Goal: Task Accomplishment & Management: Use online tool/utility

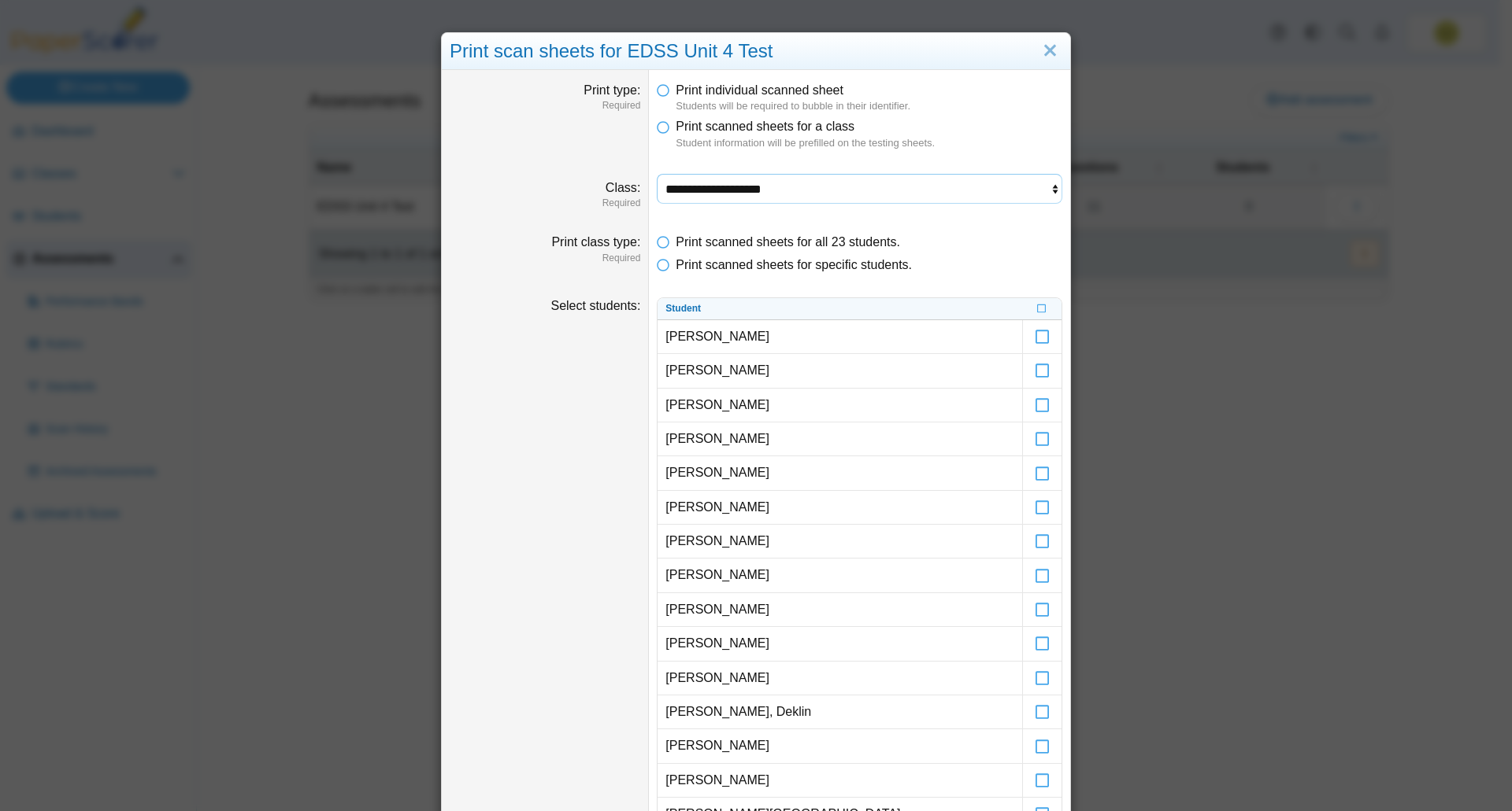
click at [700, 188] on select "**********" at bounding box center [859, 189] width 406 height 30
click at [657, 174] on select "**********" at bounding box center [859, 189] width 406 height 30
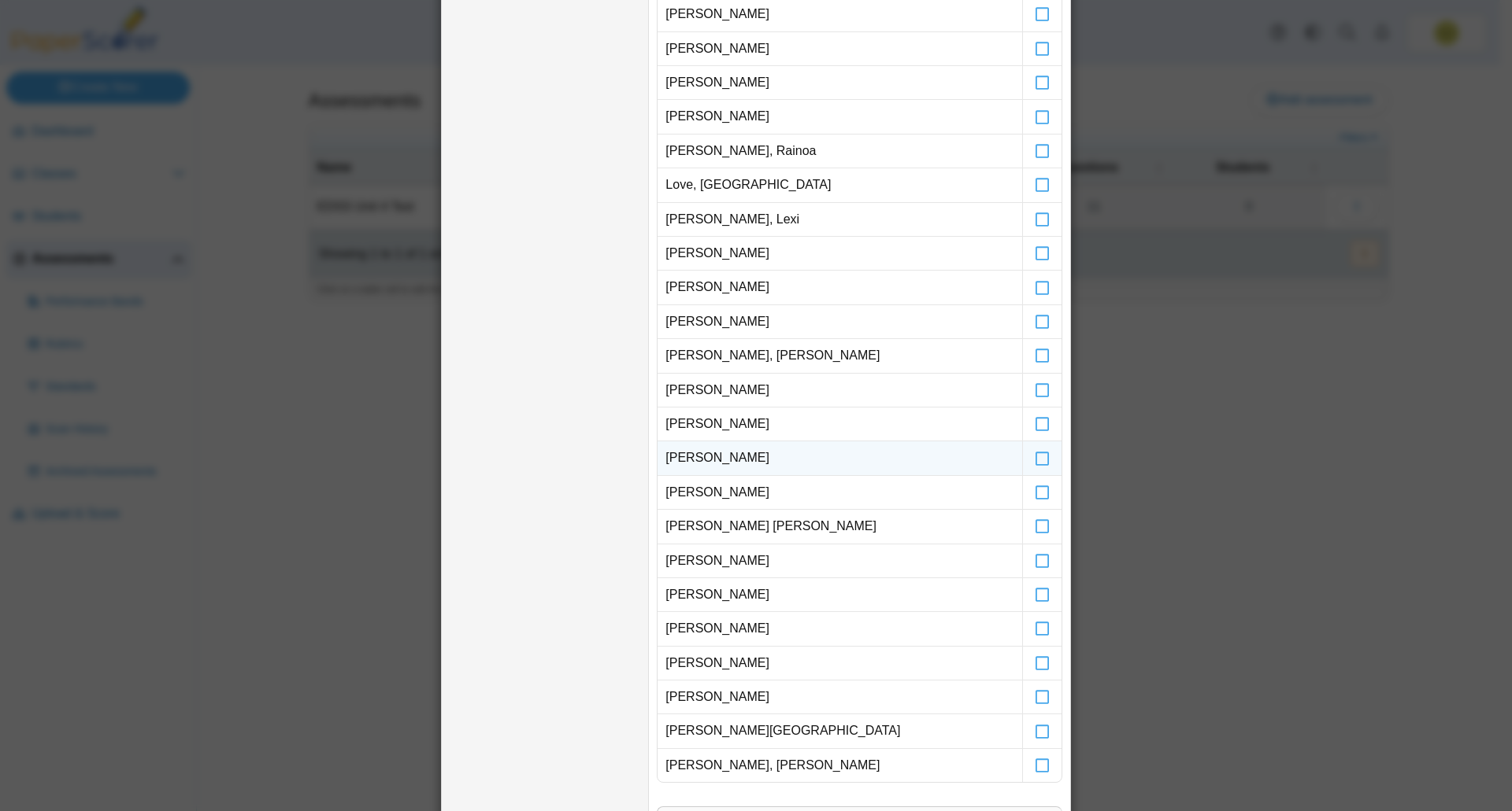
scroll to position [1257, 0]
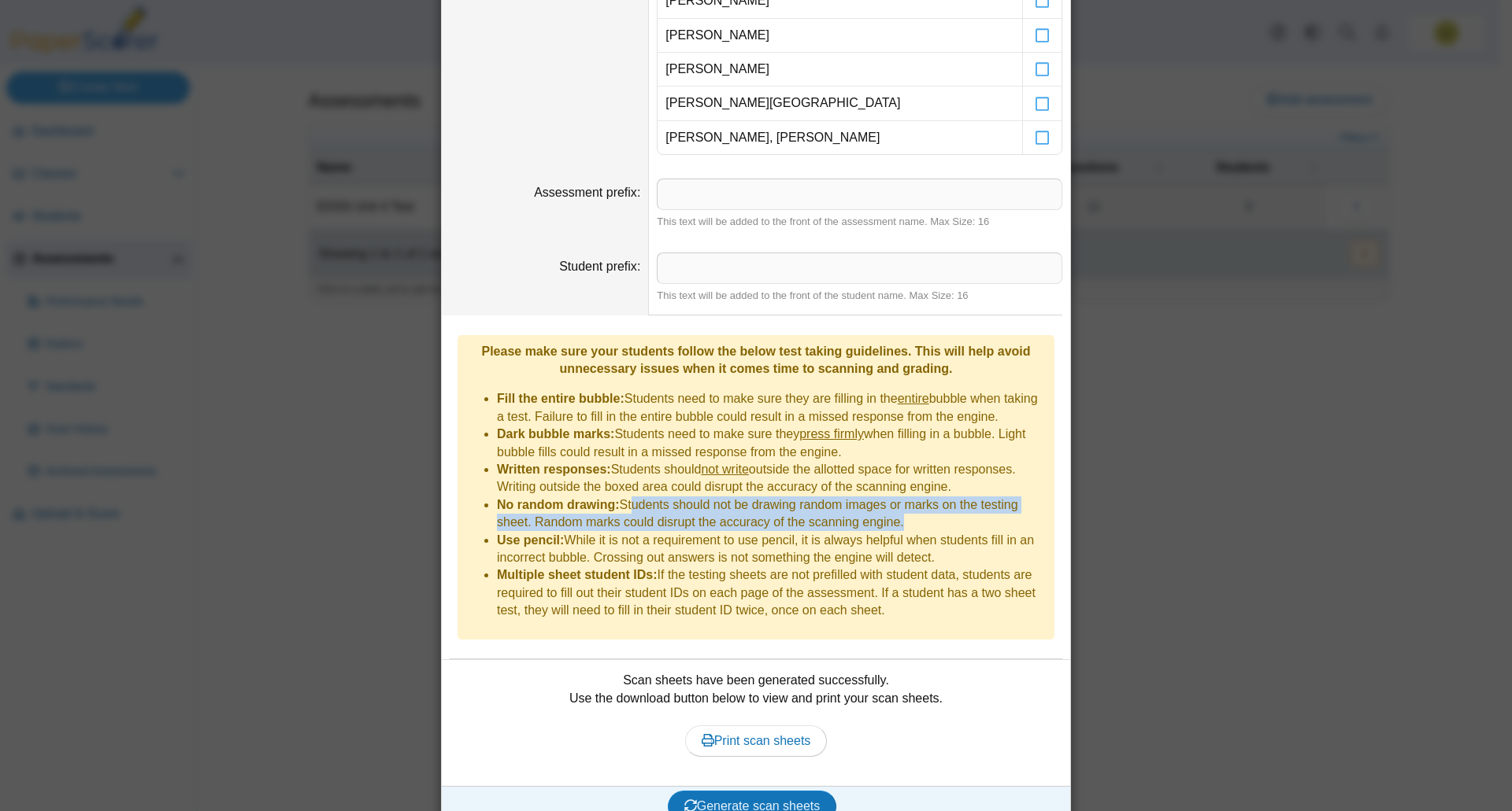
drag, startPoint x: 622, startPoint y: 494, endPoint x: 890, endPoint y: 506, distance: 268.3
click at [890, 506] on li "No random drawing: Students should not be drawing random images or marks on the…" at bounding box center [771, 513] width 550 height 35
click at [748, 506] on li "No random drawing: Students should not be drawing random images or marks on the…" at bounding box center [771, 513] width 550 height 35
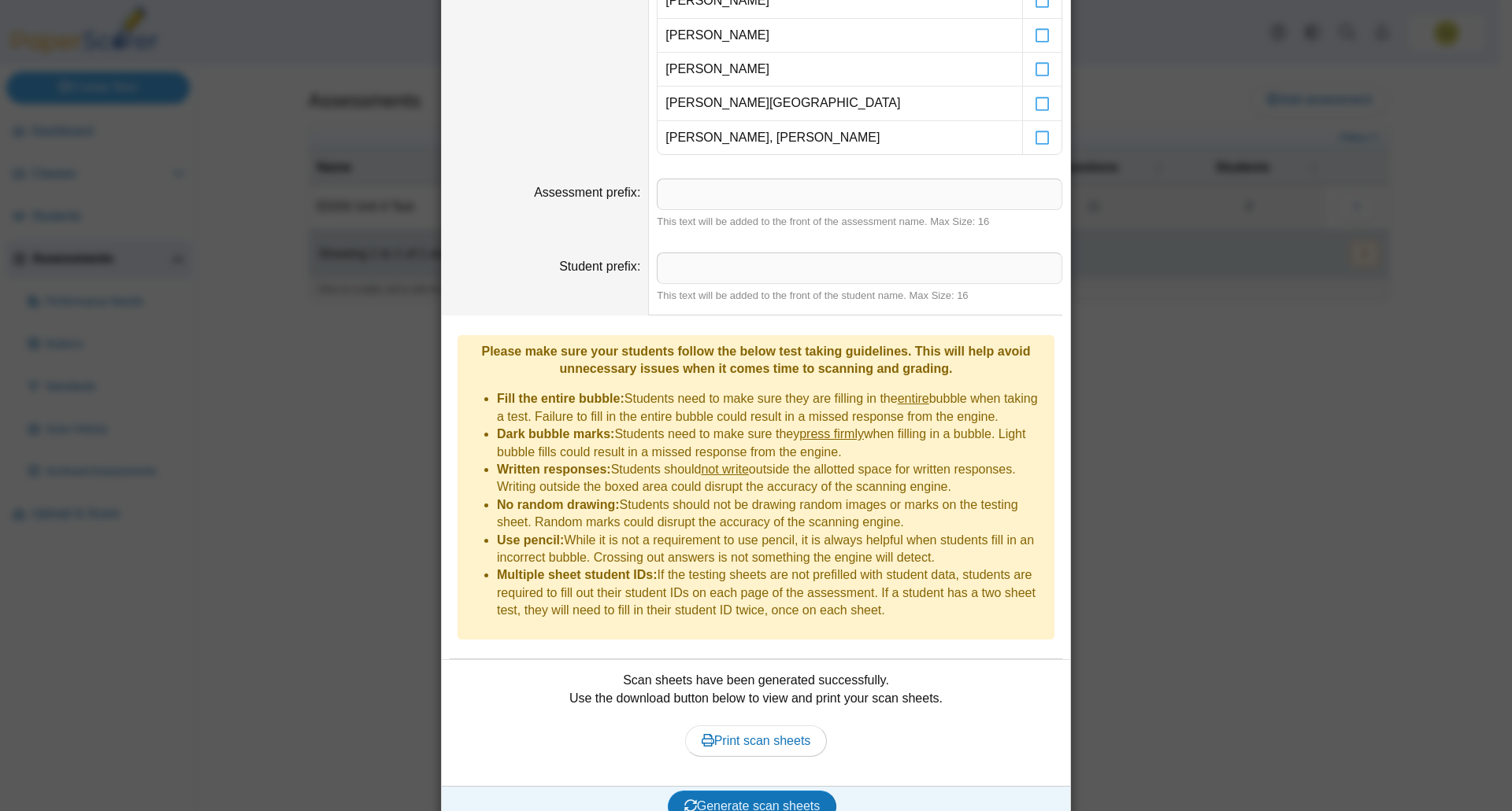
drag, startPoint x: 898, startPoint y: 509, endPoint x: 618, endPoint y: 490, distance: 280.6
click at [618, 496] on li "No random drawing: Students should not be drawing random images or marks on the…" at bounding box center [771, 513] width 550 height 35
click at [736, 477] on li "Written responses: Students should not write outside the allotted space for wri…" at bounding box center [771, 478] width 550 height 35
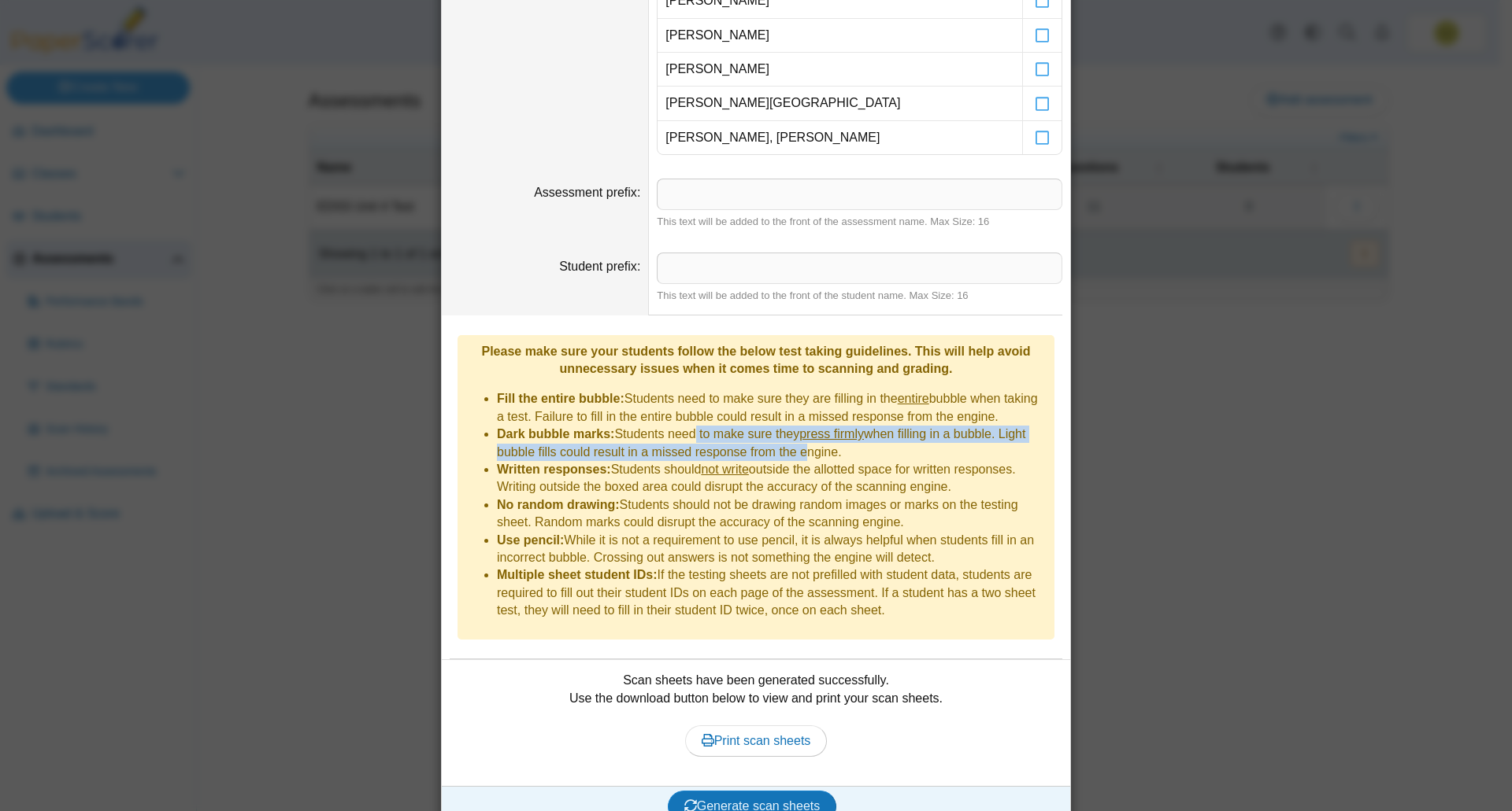
drag, startPoint x: 720, startPoint y: 435, endPoint x: 795, endPoint y: 443, distance: 75.4
click at [795, 443] on li "Dark bubble marks: Students need to make sure they press firmly when filling in…" at bounding box center [771, 442] width 550 height 35
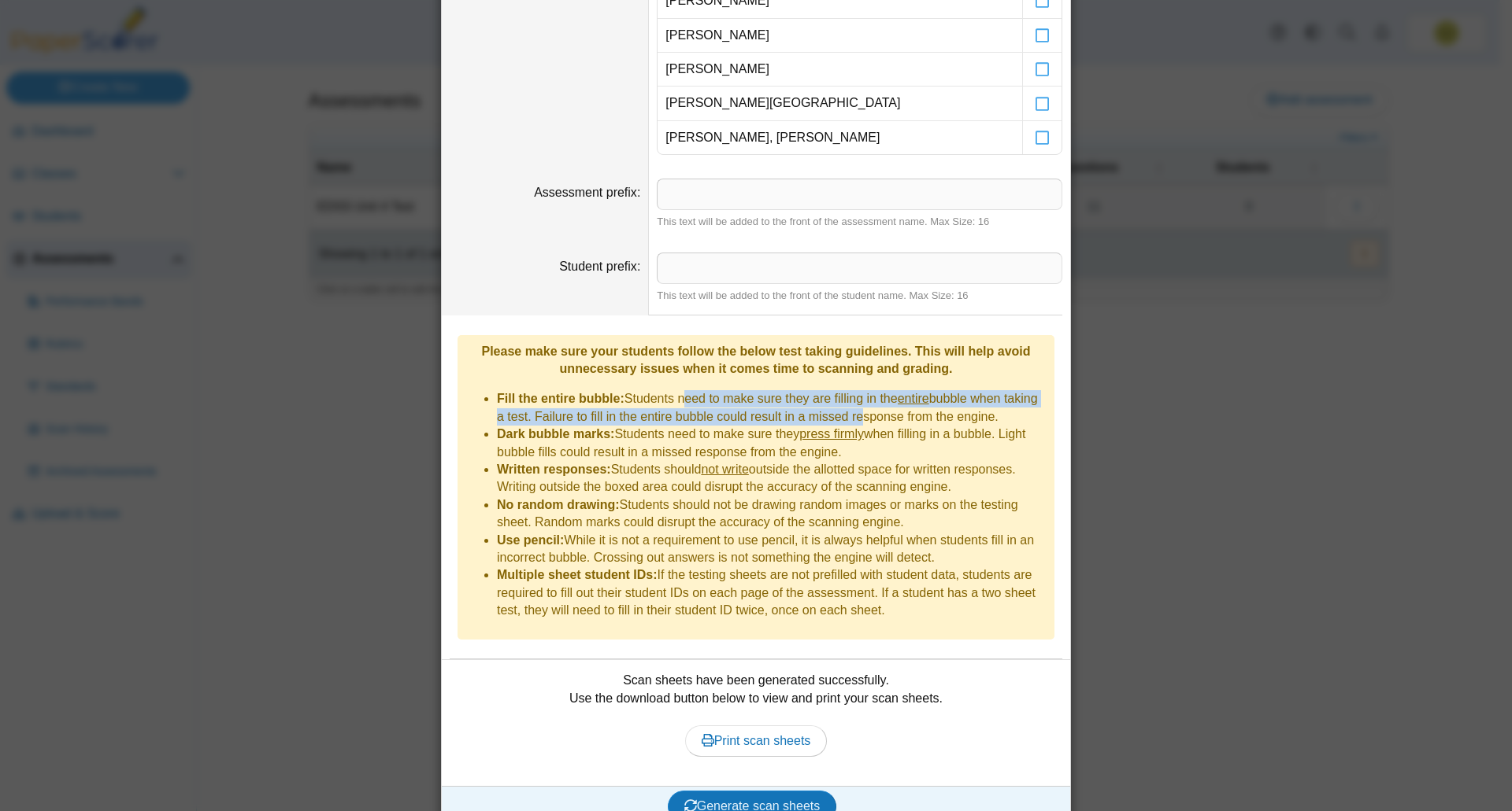
drag, startPoint x: 676, startPoint y: 387, endPoint x: 888, endPoint y: 411, distance: 213.4
click at [888, 411] on li "Fill the entire bubble: Students need to make sure they are filling in the enti…" at bounding box center [771, 407] width 550 height 35
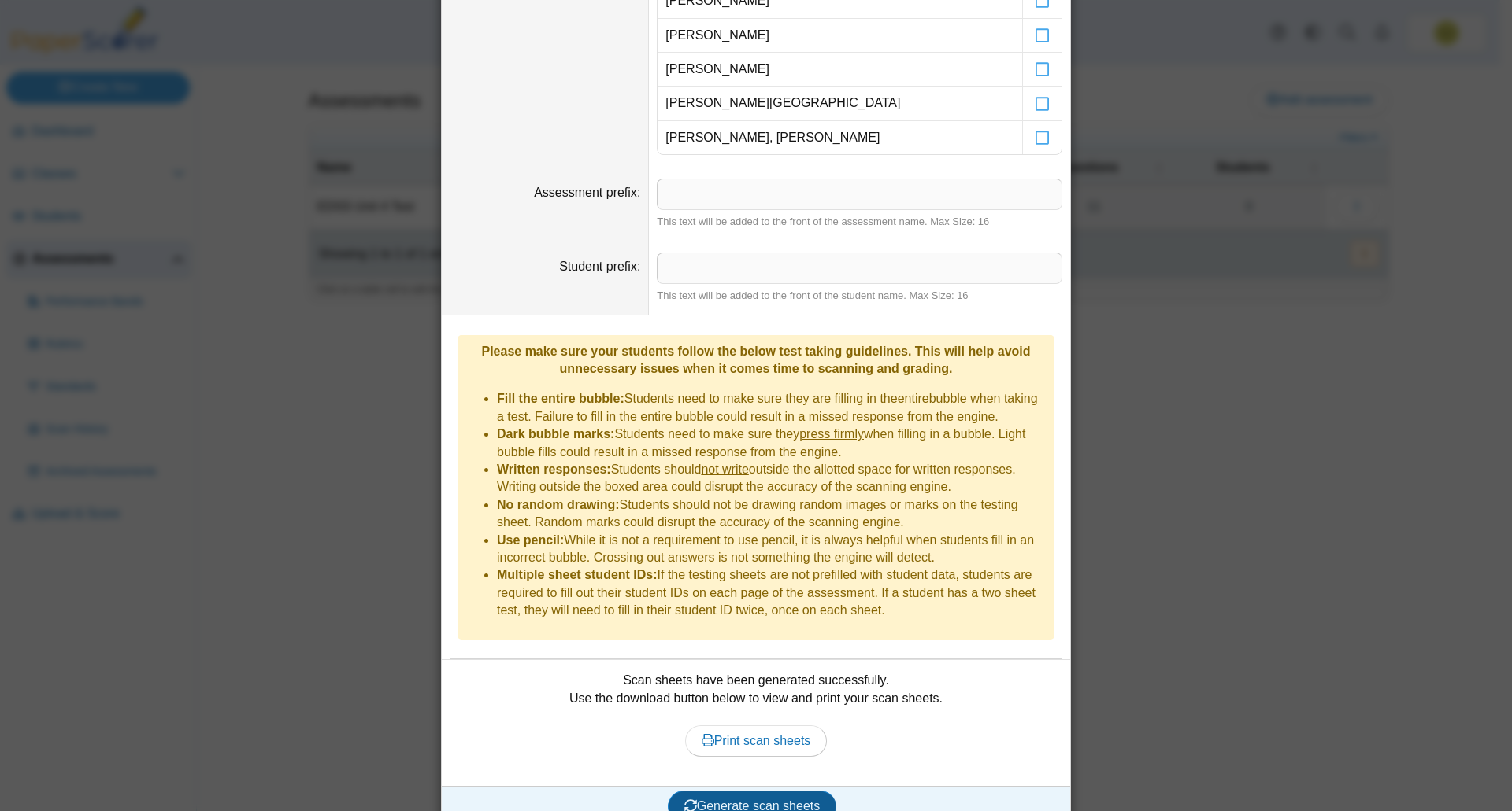
click at [735, 799] on span "Generate scan sheets" at bounding box center [753, 805] width 136 height 13
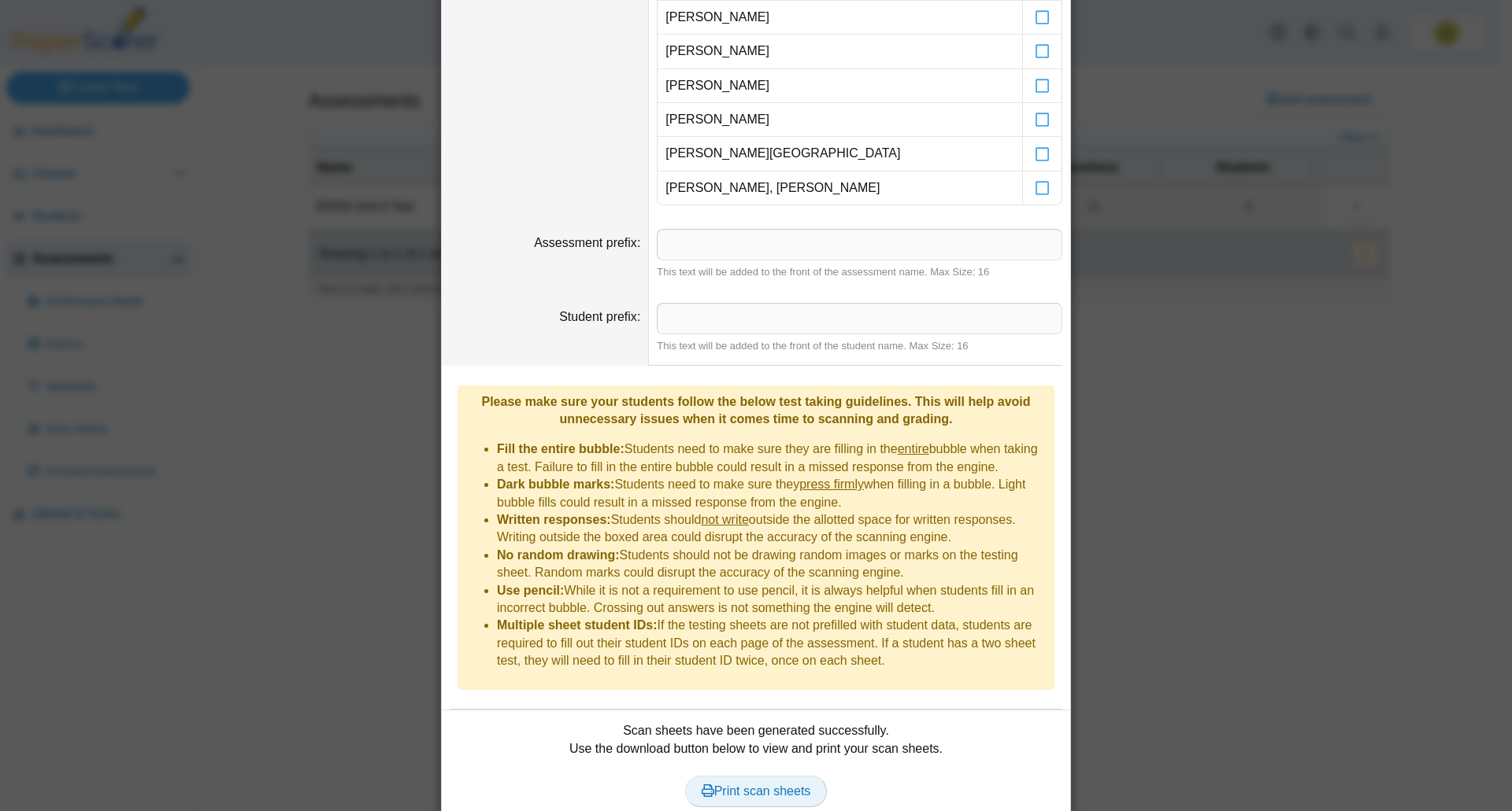
click at [726, 784] on span "Print scan sheets" at bounding box center [756, 790] width 110 height 13
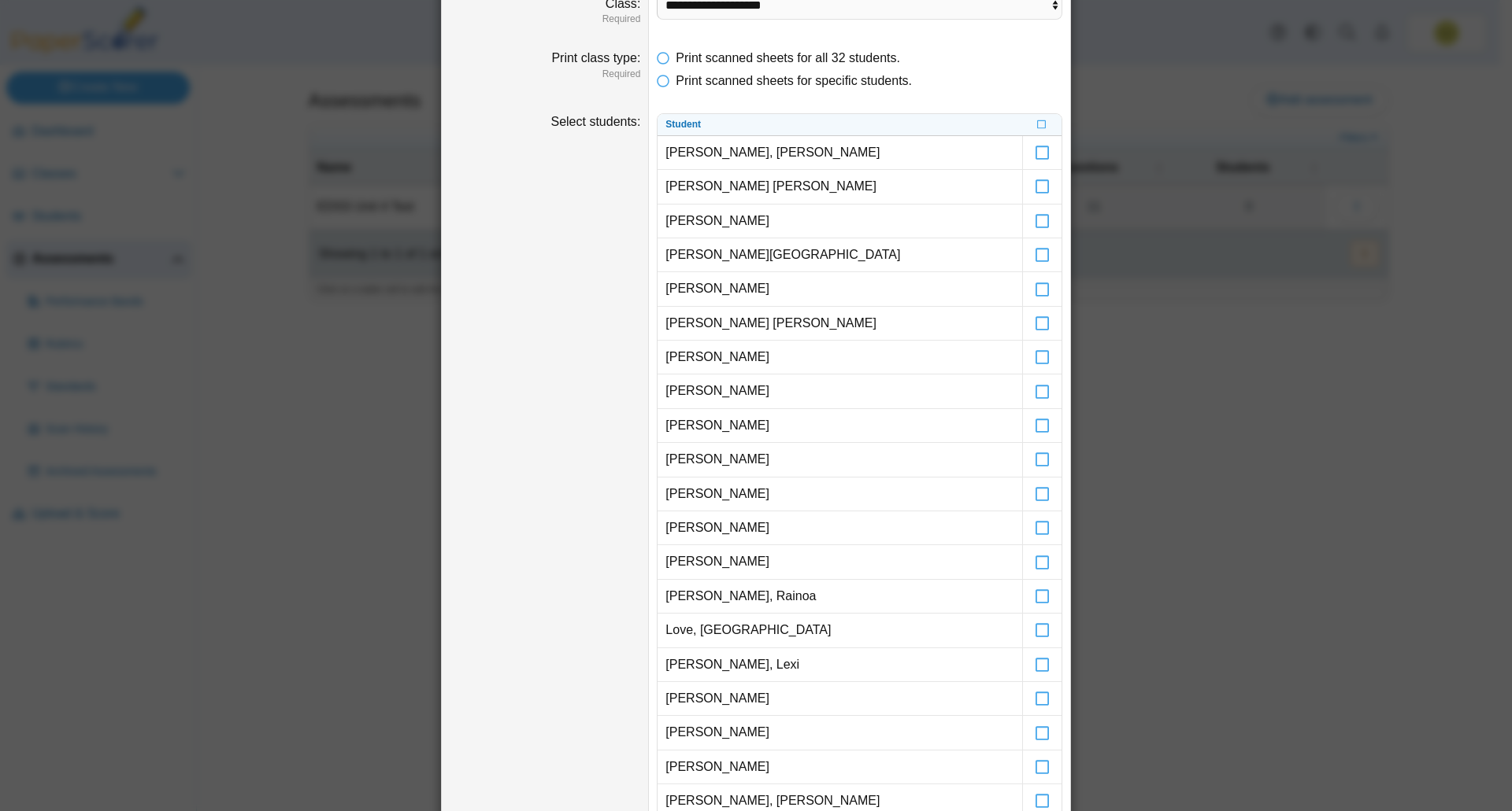
scroll to position [0, 0]
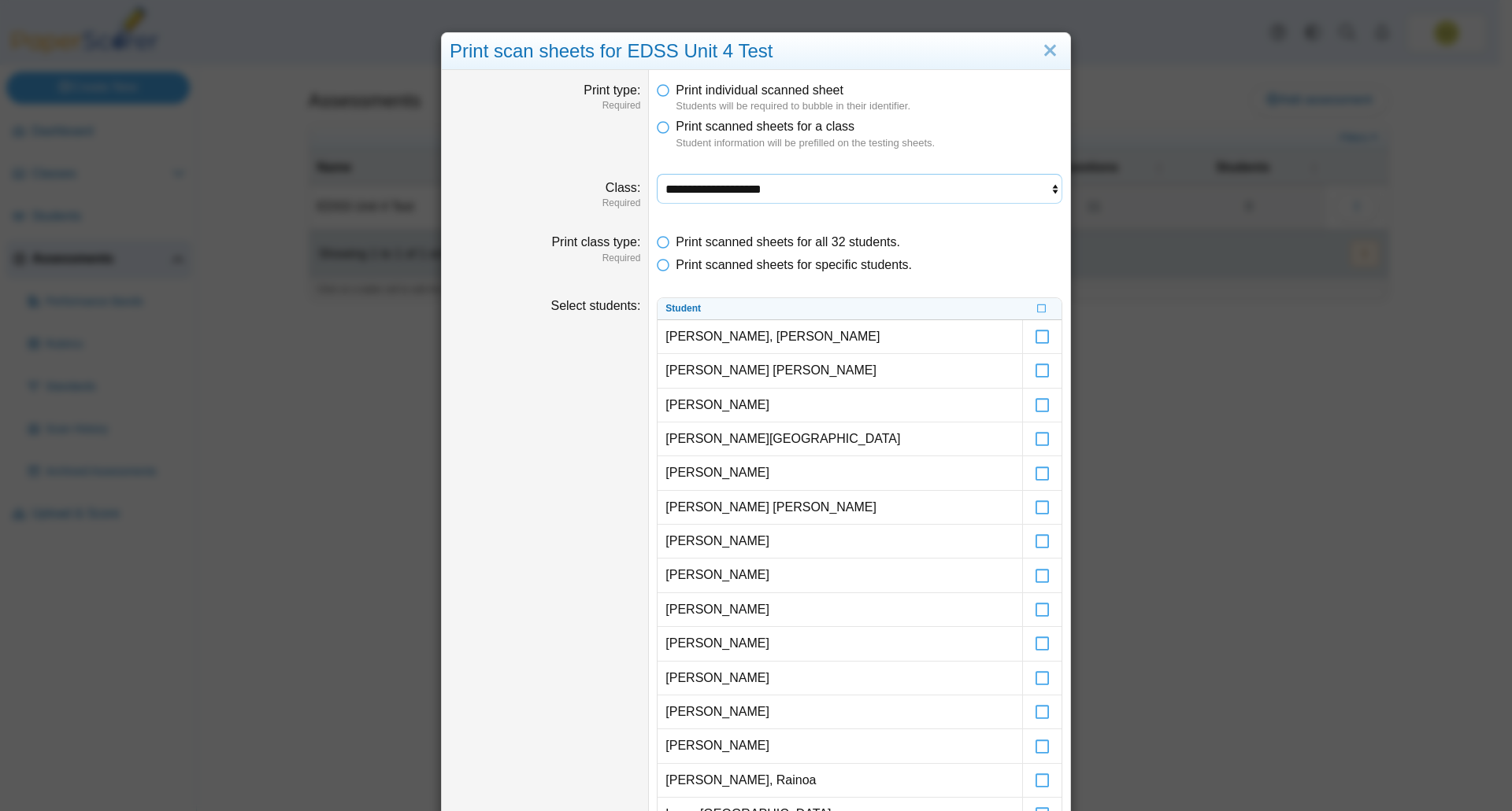
click at [788, 177] on select "**********" at bounding box center [859, 189] width 406 height 30
select select "**********"
click at [657, 174] on select "**********" at bounding box center [859, 189] width 406 height 30
click at [702, 243] on span "Print scanned sheets for all 23 students." at bounding box center [787, 242] width 225 height 13
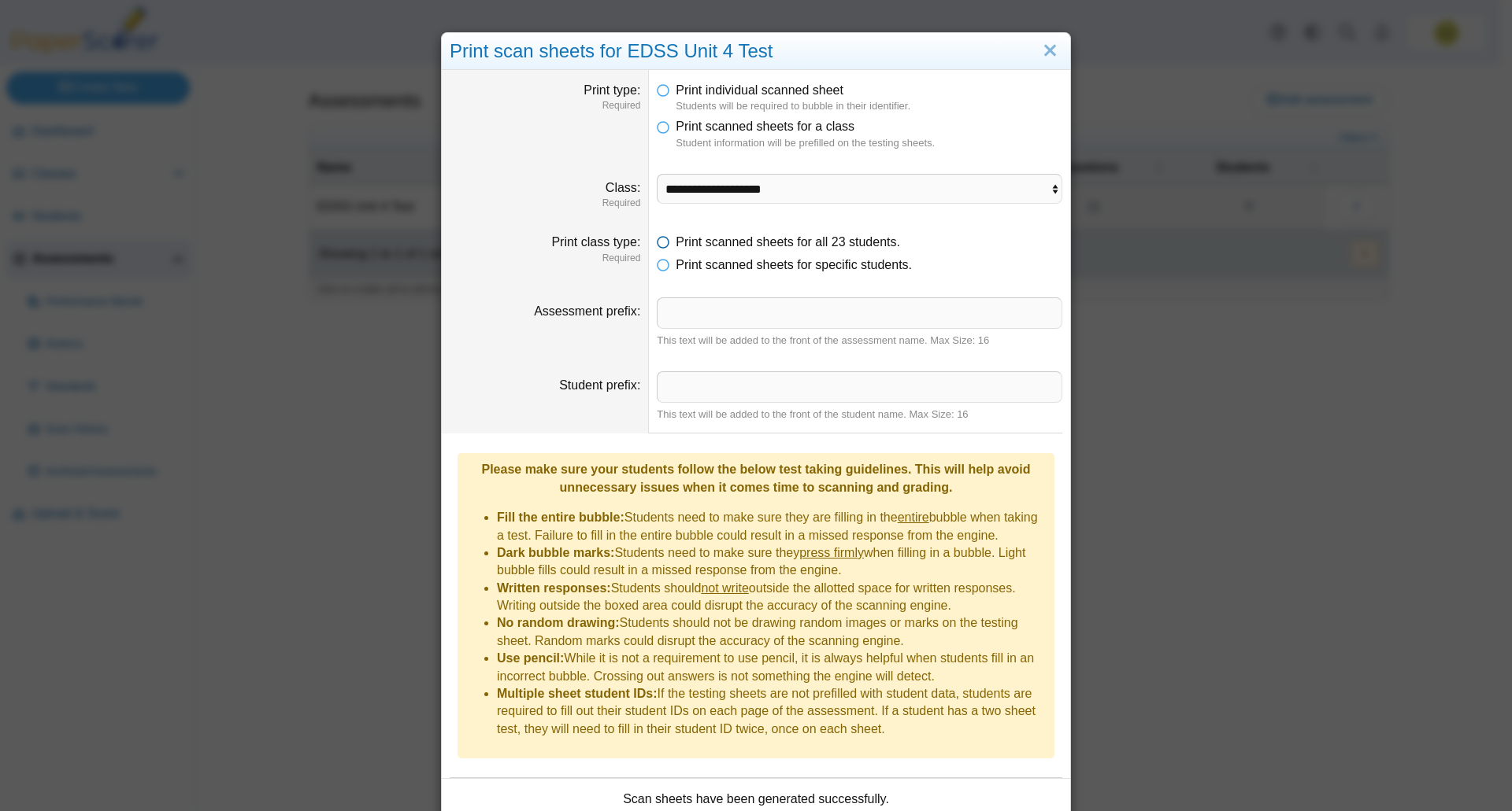
click at [702, 243] on span "Print scanned sheets for all 23 students." at bounding box center [787, 242] width 225 height 13
click at [699, 265] on span "Print scanned sheets for specific students." at bounding box center [793, 264] width 236 height 13
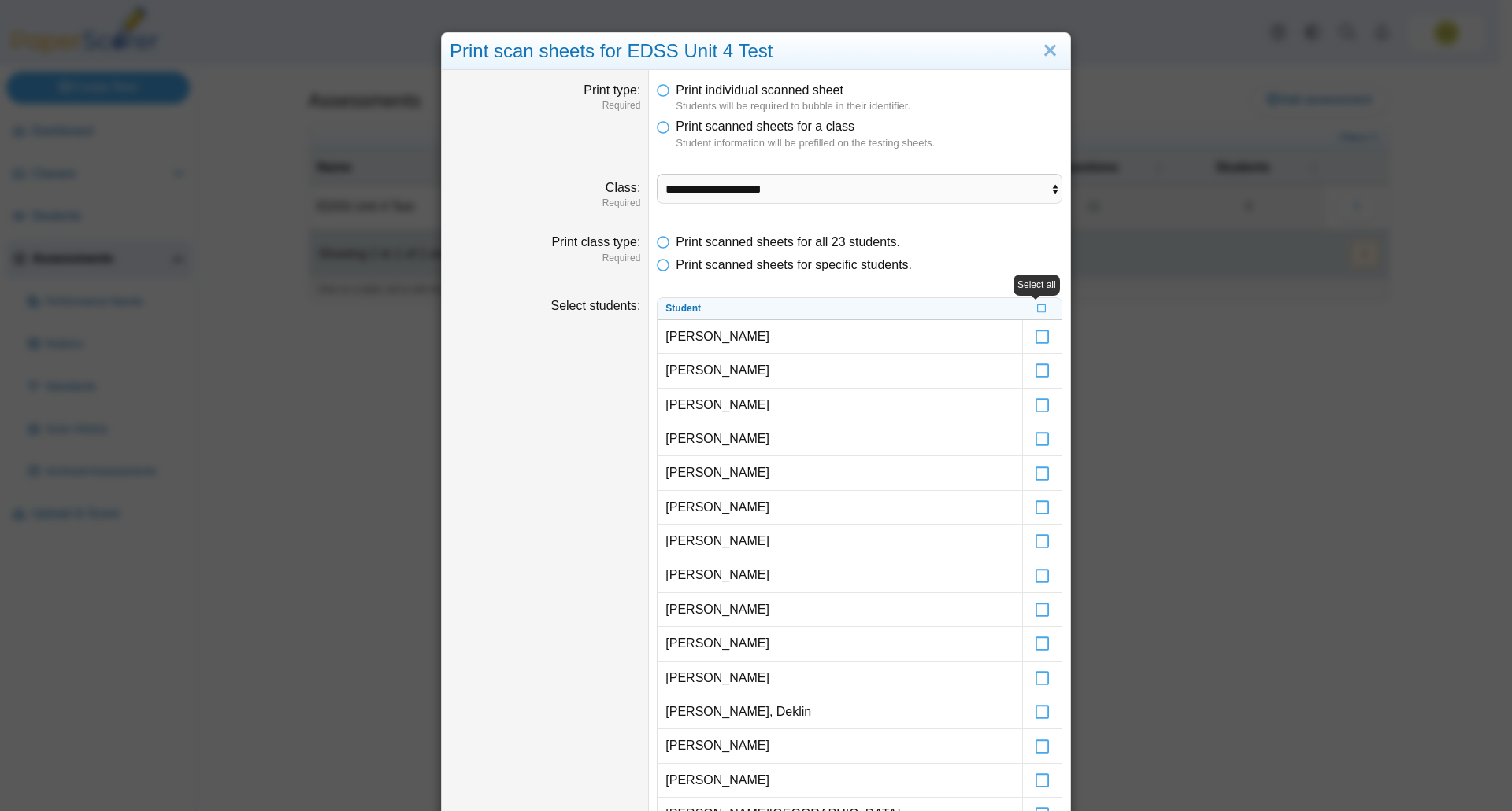
scroll to position [472, 0]
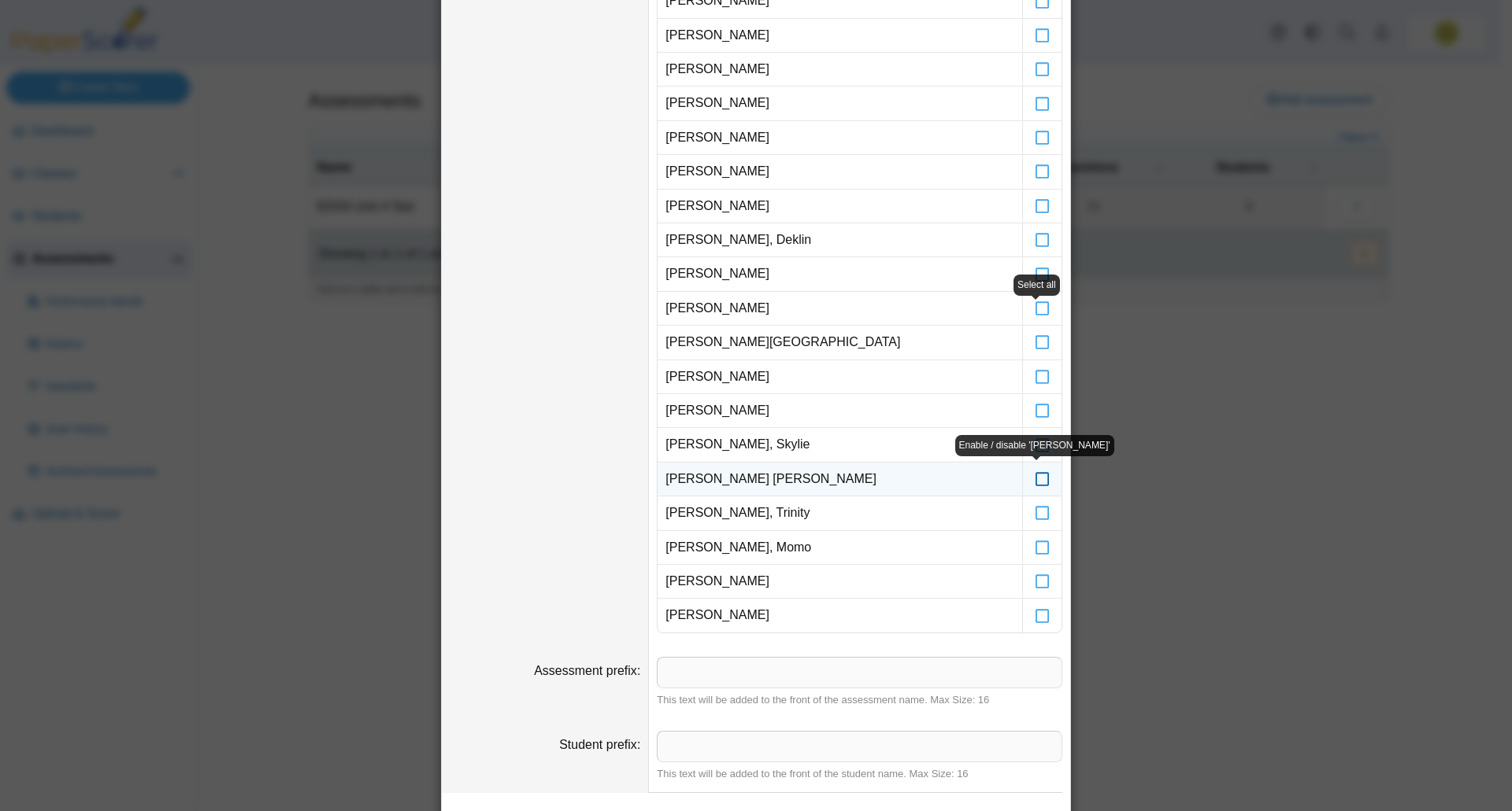
click at [1036, 479] on icon at bounding box center [1042, 472] width 16 height 14
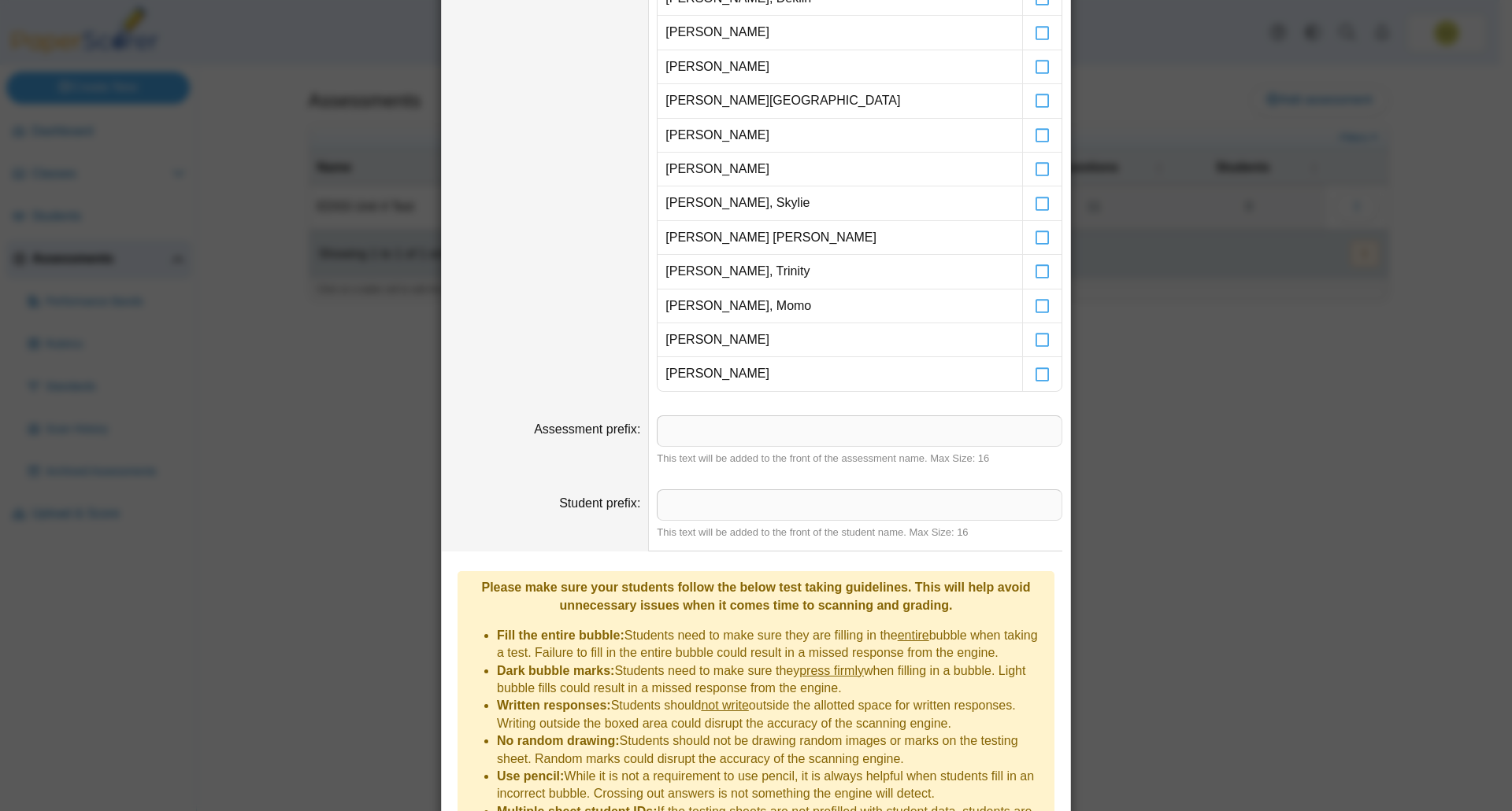
scroll to position [950, 0]
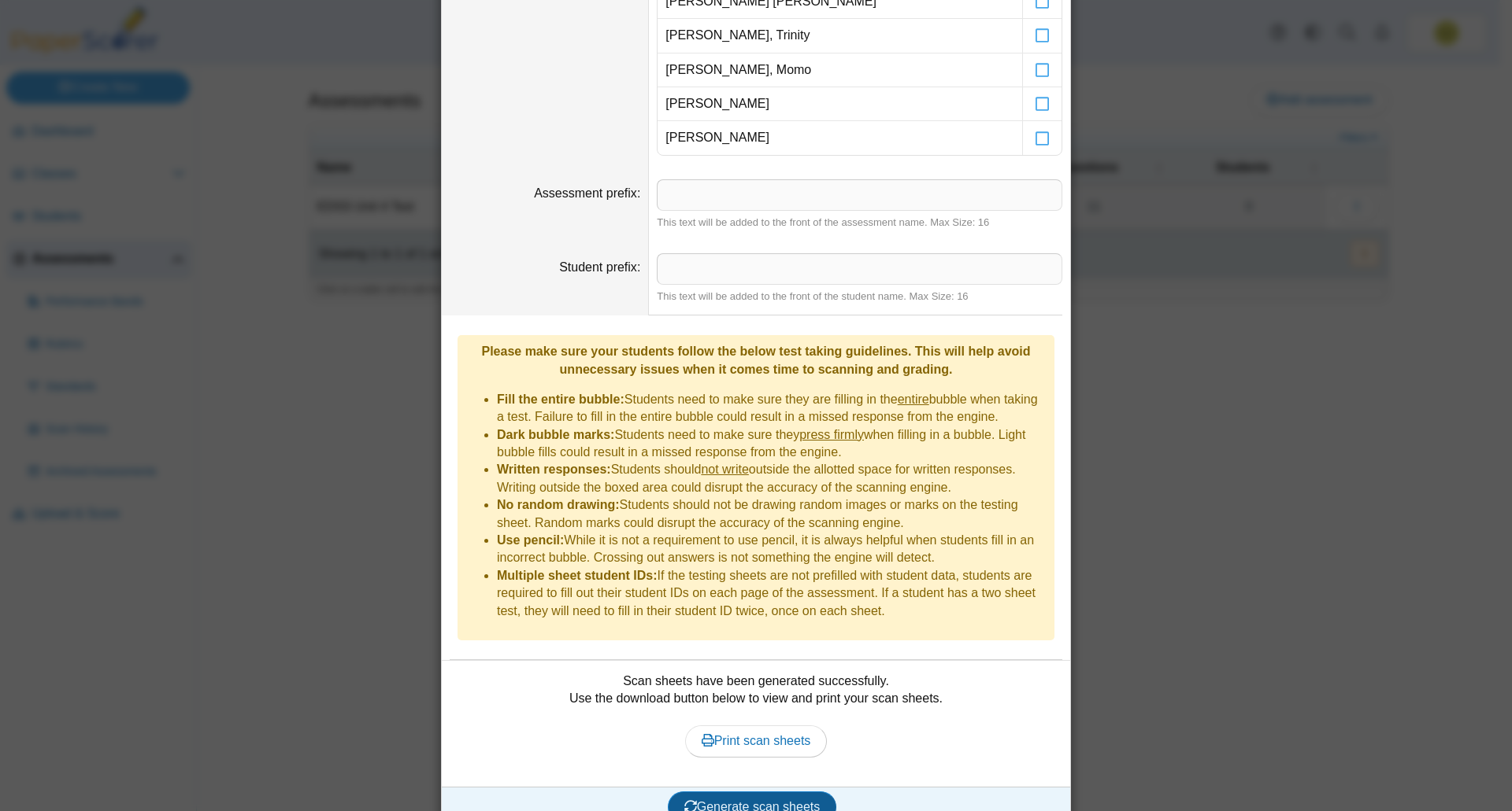
click at [758, 800] on span "Generate scan sheets" at bounding box center [753, 806] width 136 height 13
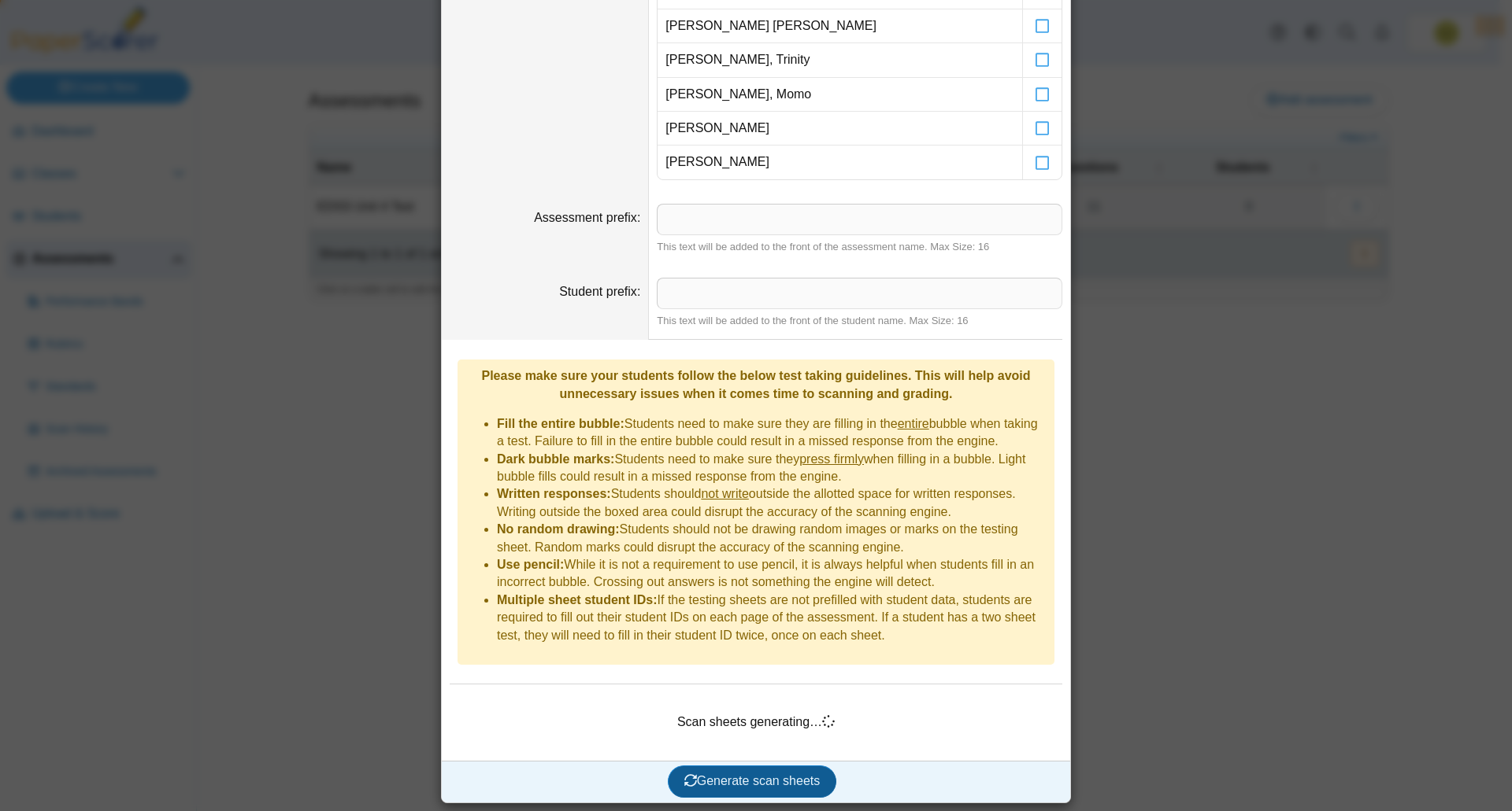
scroll to position [900, 0]
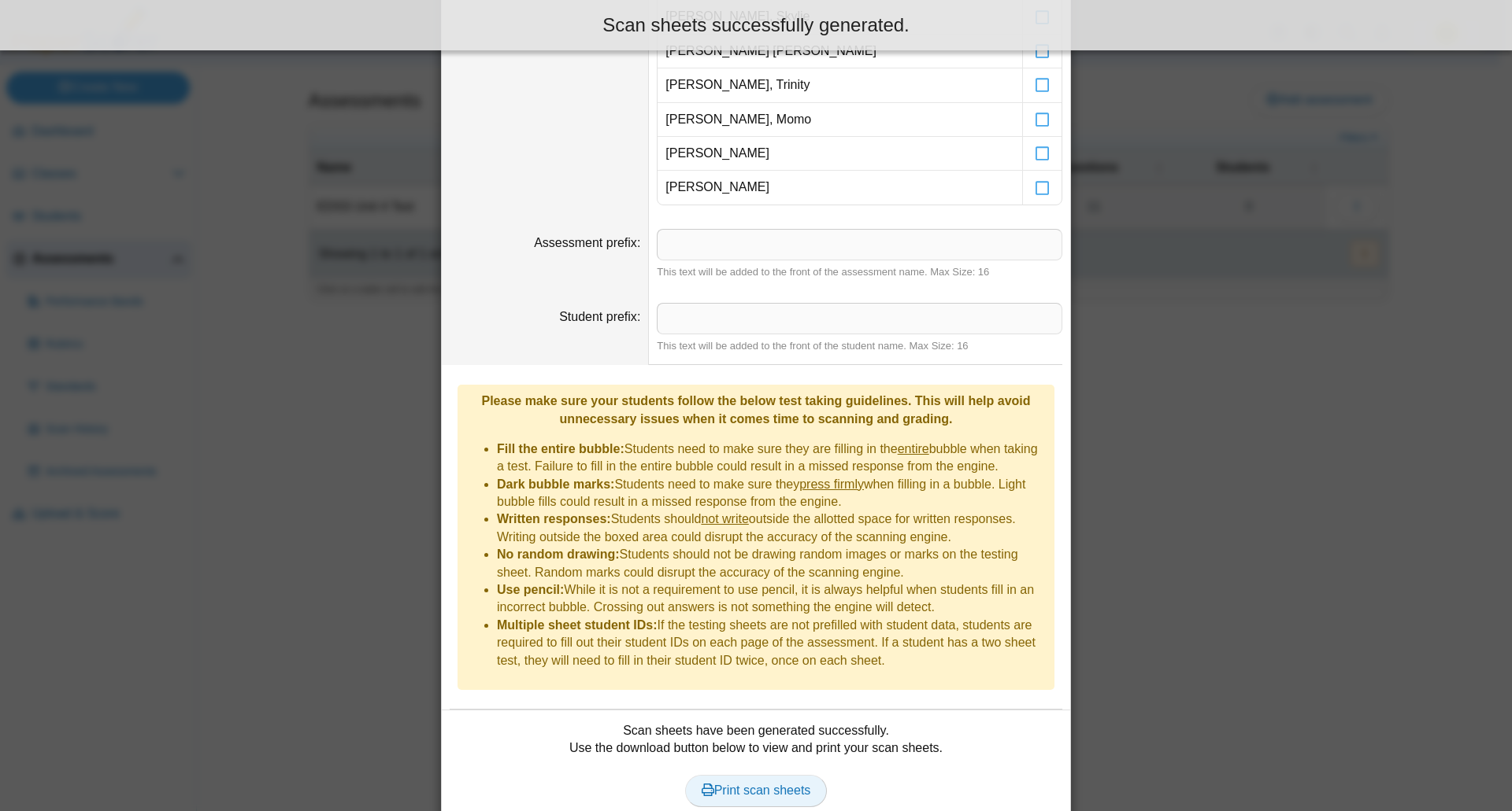
click at [749, 784] on span "Print scan sheets" at bounding box center [756, 790] width 110 height 13
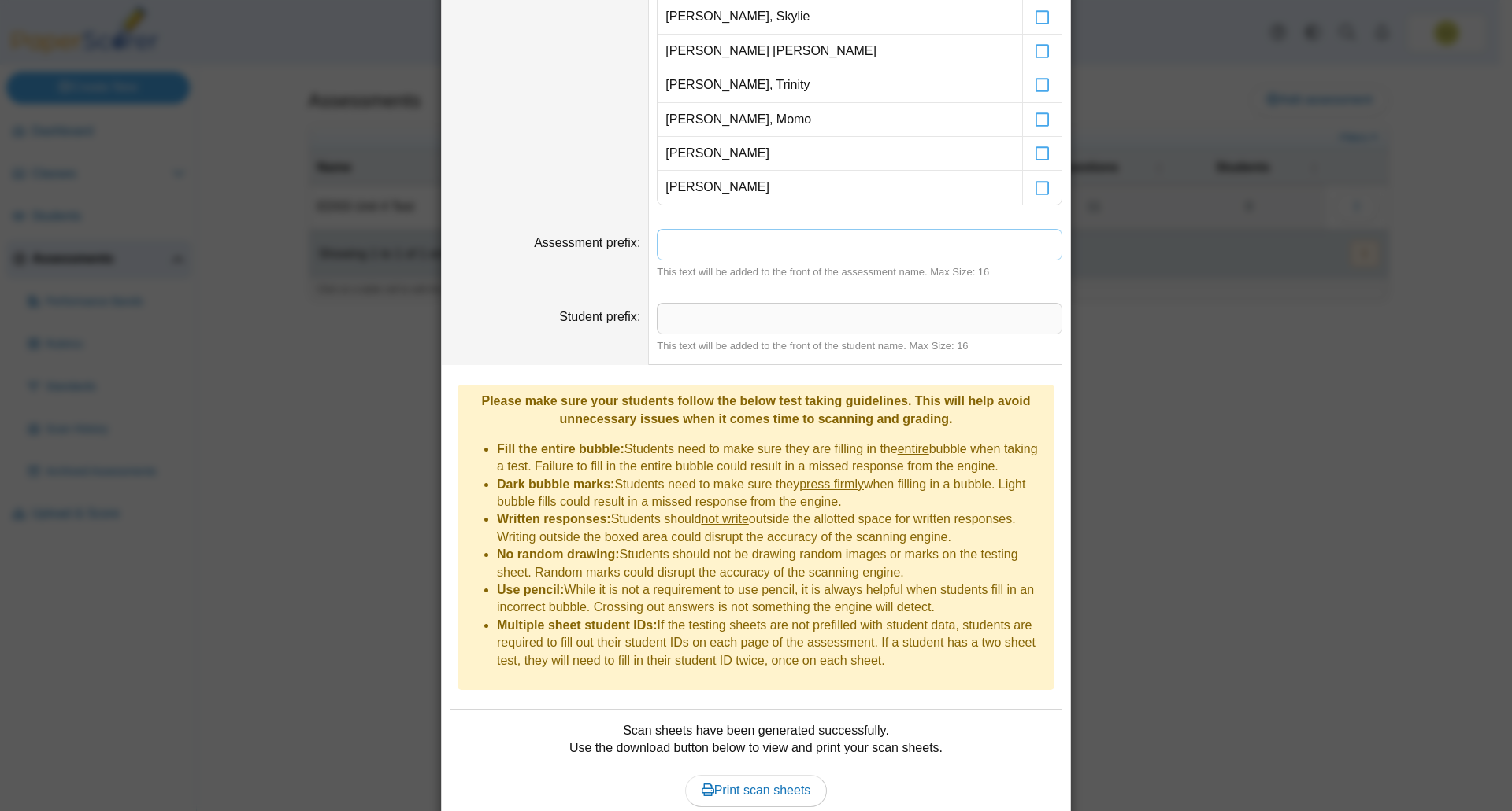
click at [849, 236] on input "Assessment prefix" at bounding box center [859, 245] width 406 height 32
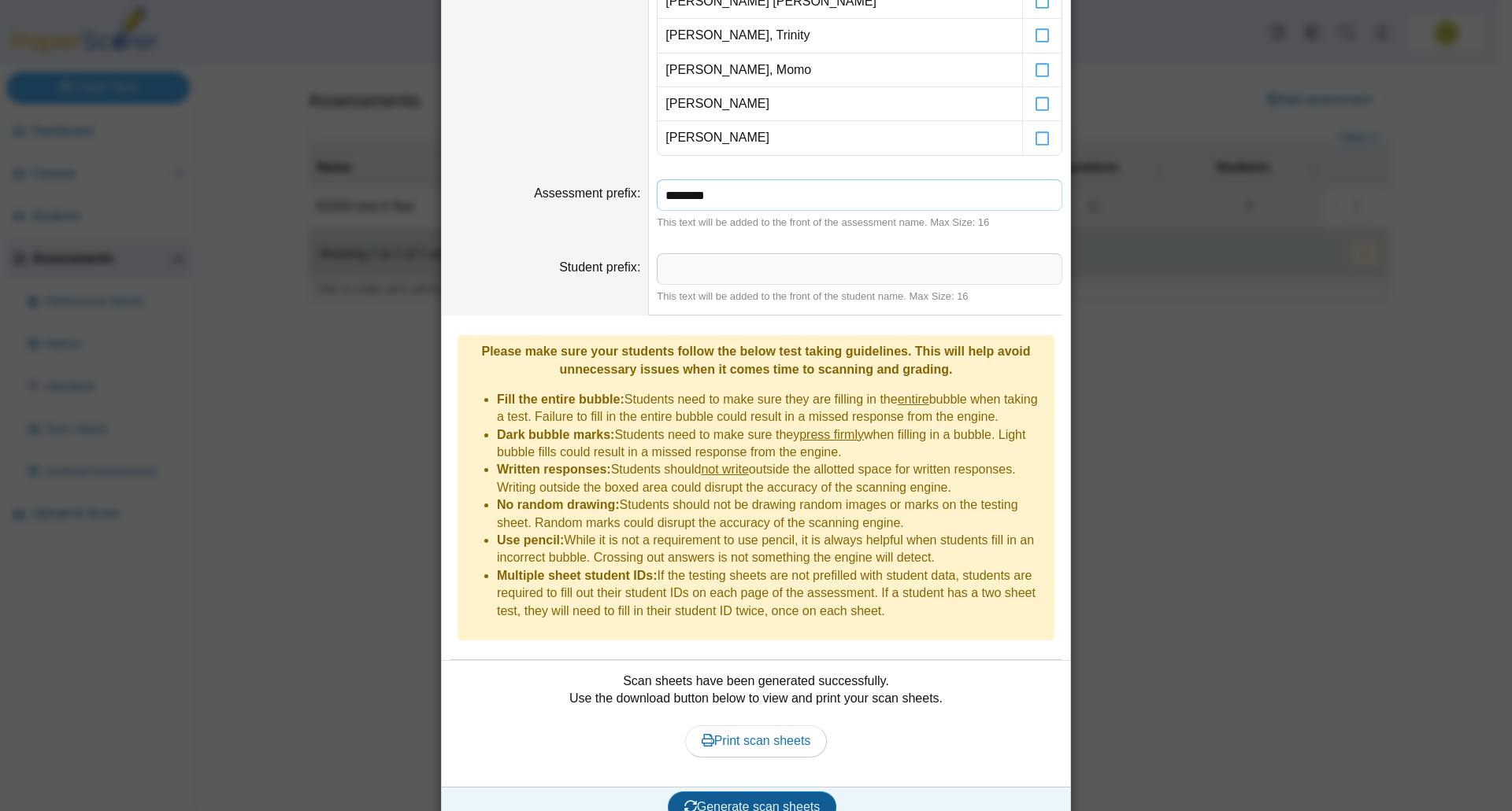
type input "********"
click at [733, 800] on span "Generate scan sheets" at bounding box center [753, 806] width 136 height 13
click at [761, 734] on span "Print scan sheets" at bounding box center [756, 740] width 110 height 13
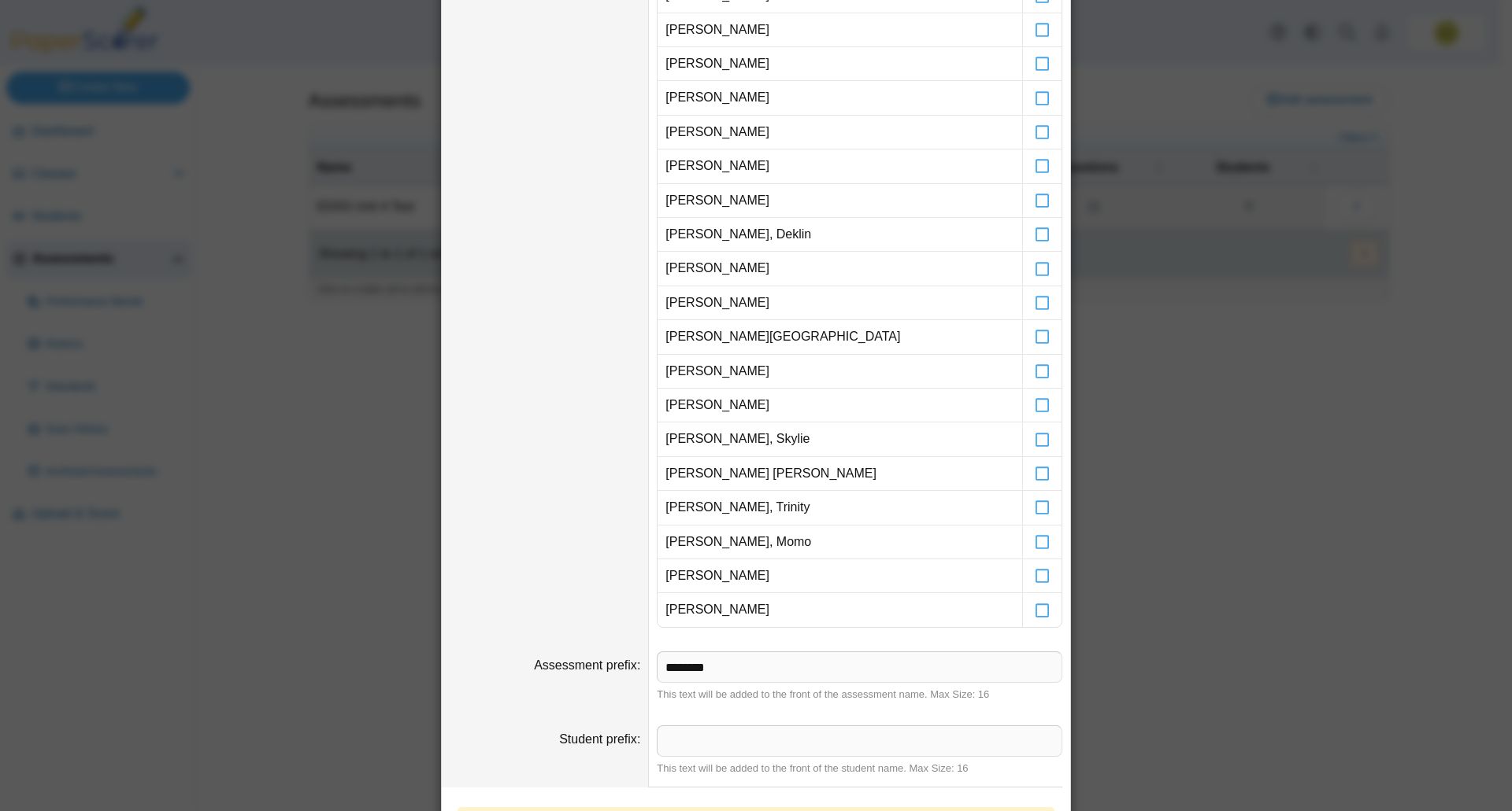
scroll to position [6, 0]
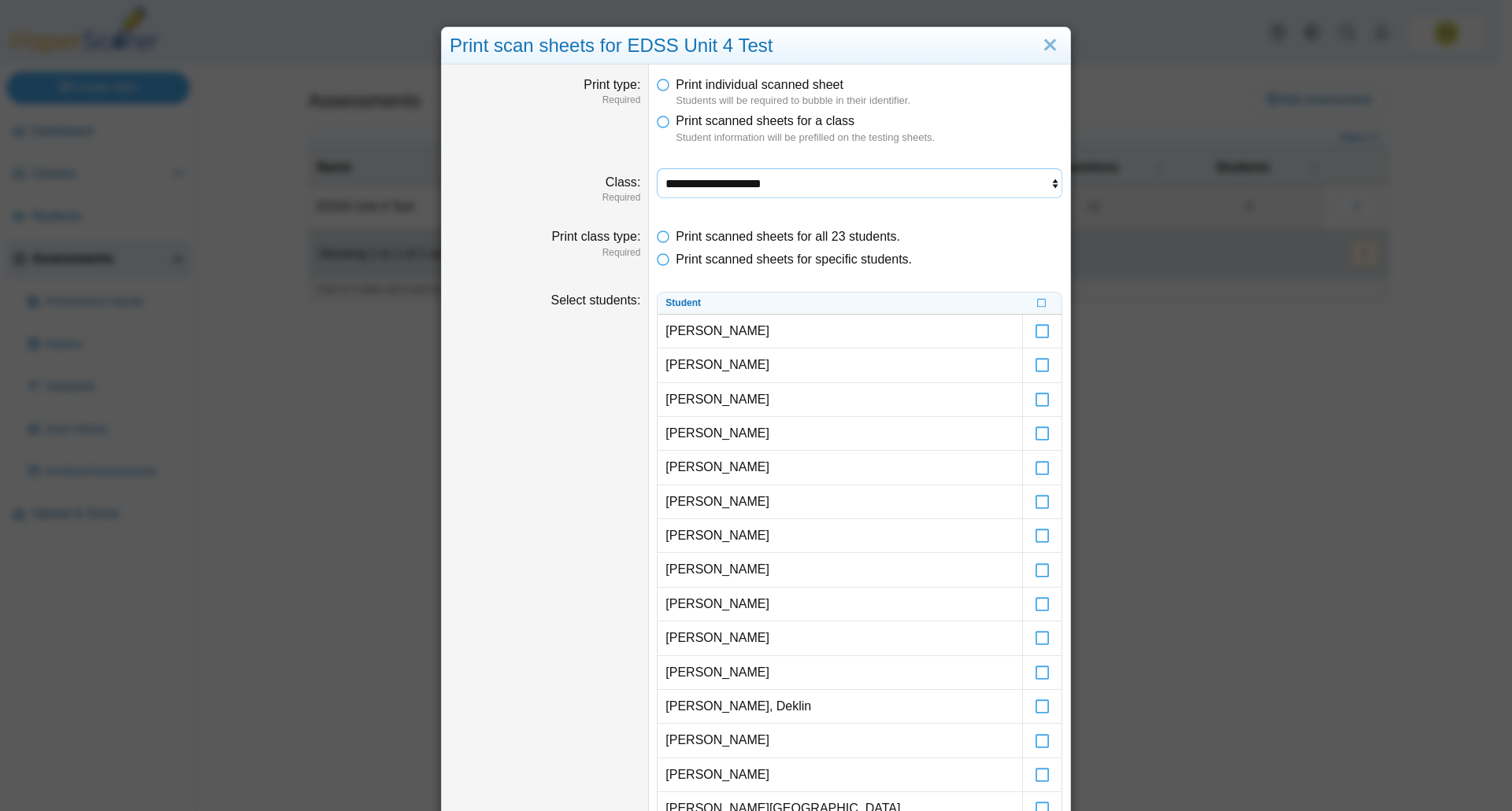
click at [717, 186] on select "**********" at bounding box center [859, 184] width 406 height 30
select select "**********"
click at [657, 169] on select "**********" at bounding box center [859, 184] width 406 height 30
click at [737, 239] on span "Print scanned sheets for all 31 students." at bounding box center [787, 236] width 225 height 13
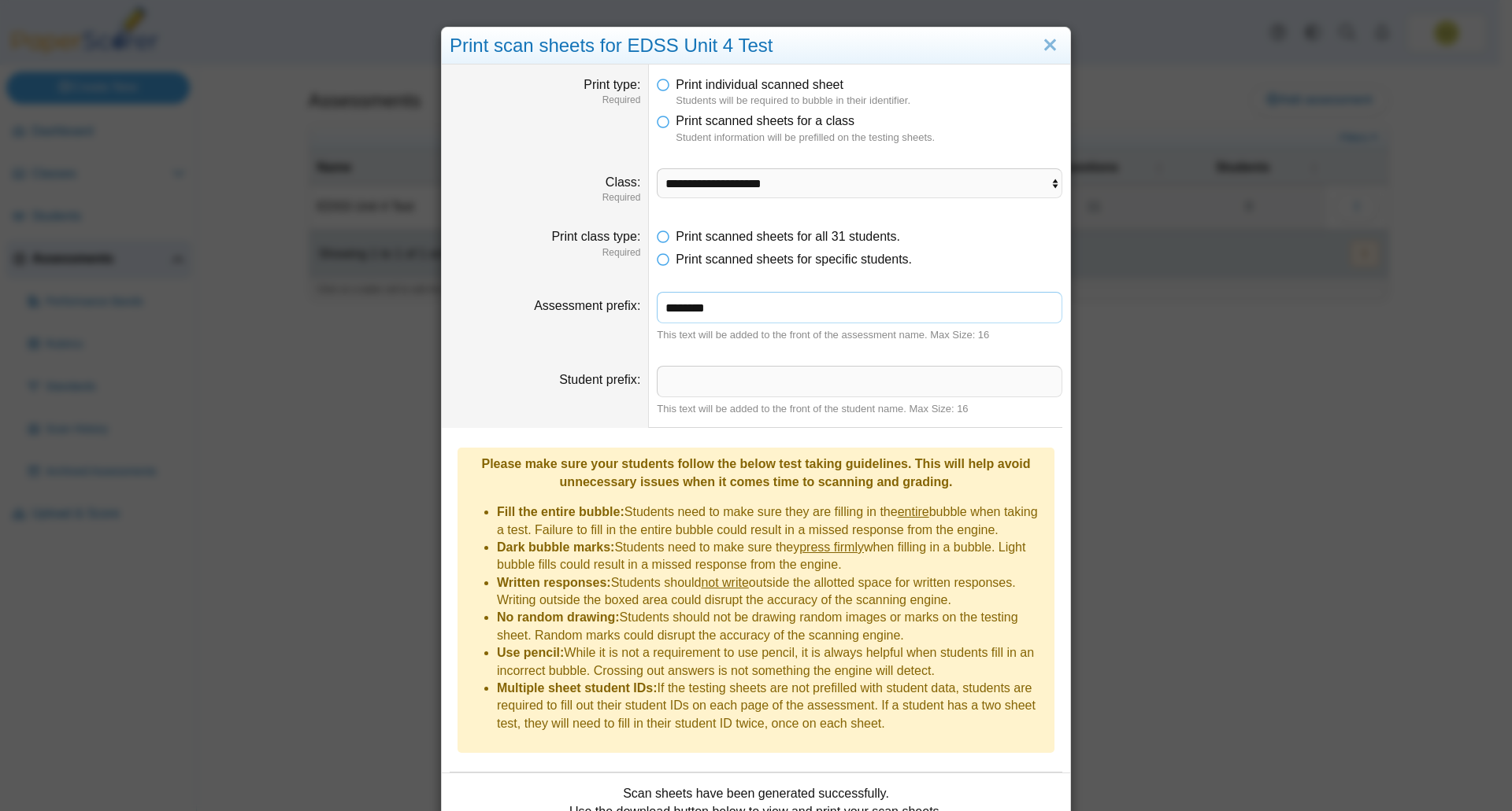
click at [741, 309] on input "********" at bounding box center [859, 308] width 406 height 32
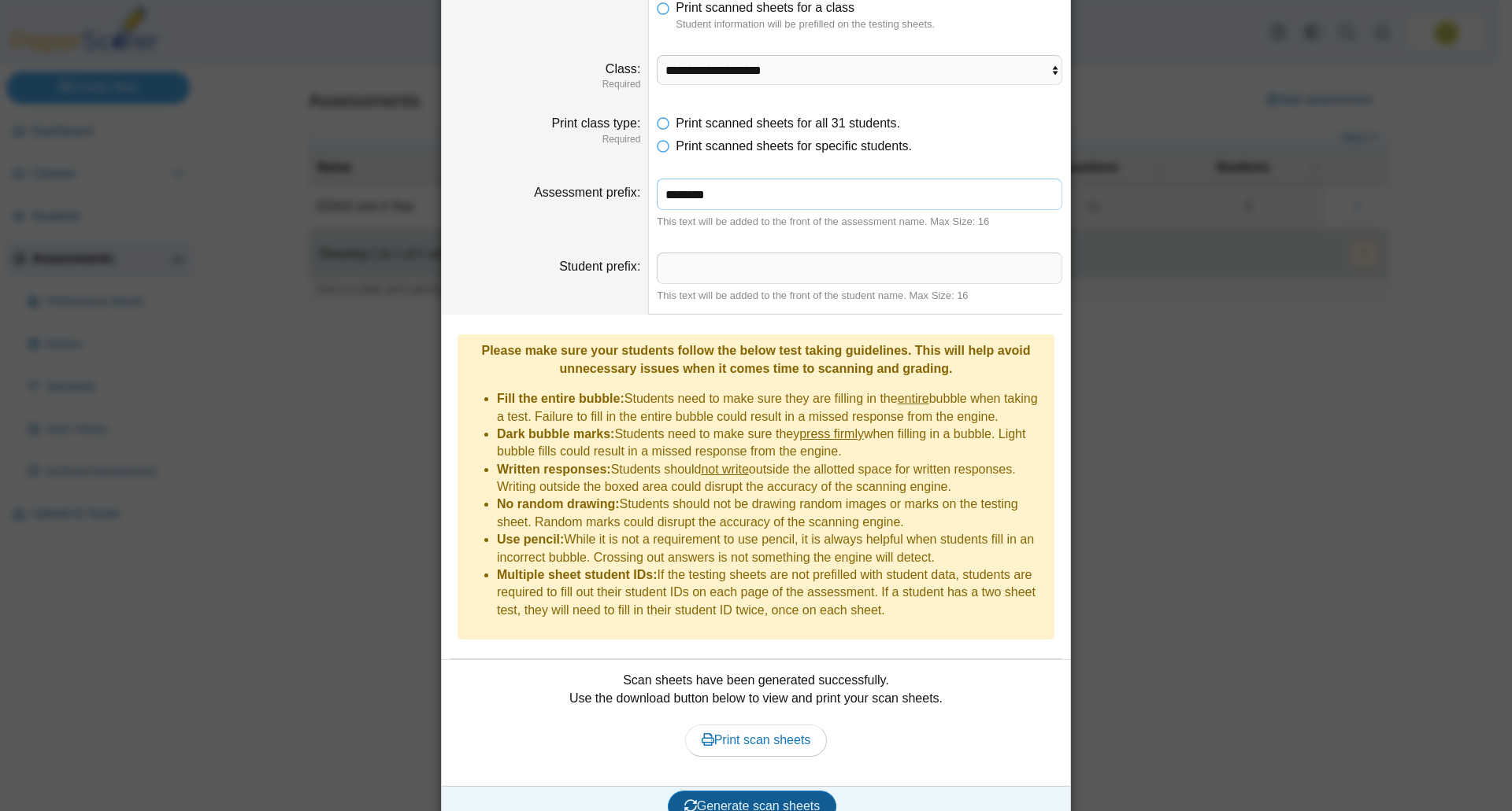
type input "********"
click at [741, 799] on span "Generate scan sheets" at bounding box center [753, 805] width 136 height 13
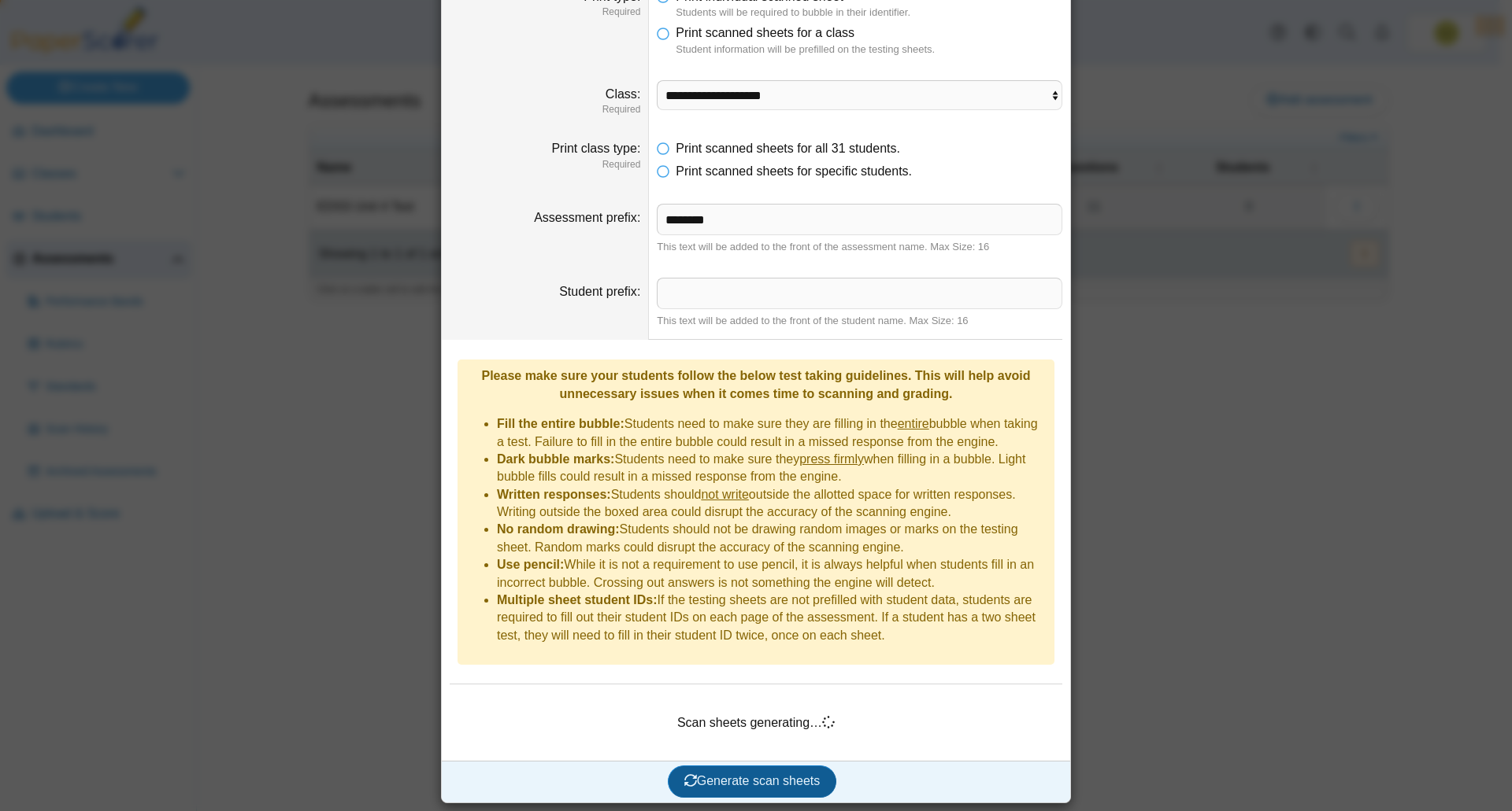
scroll to position [69, 0]
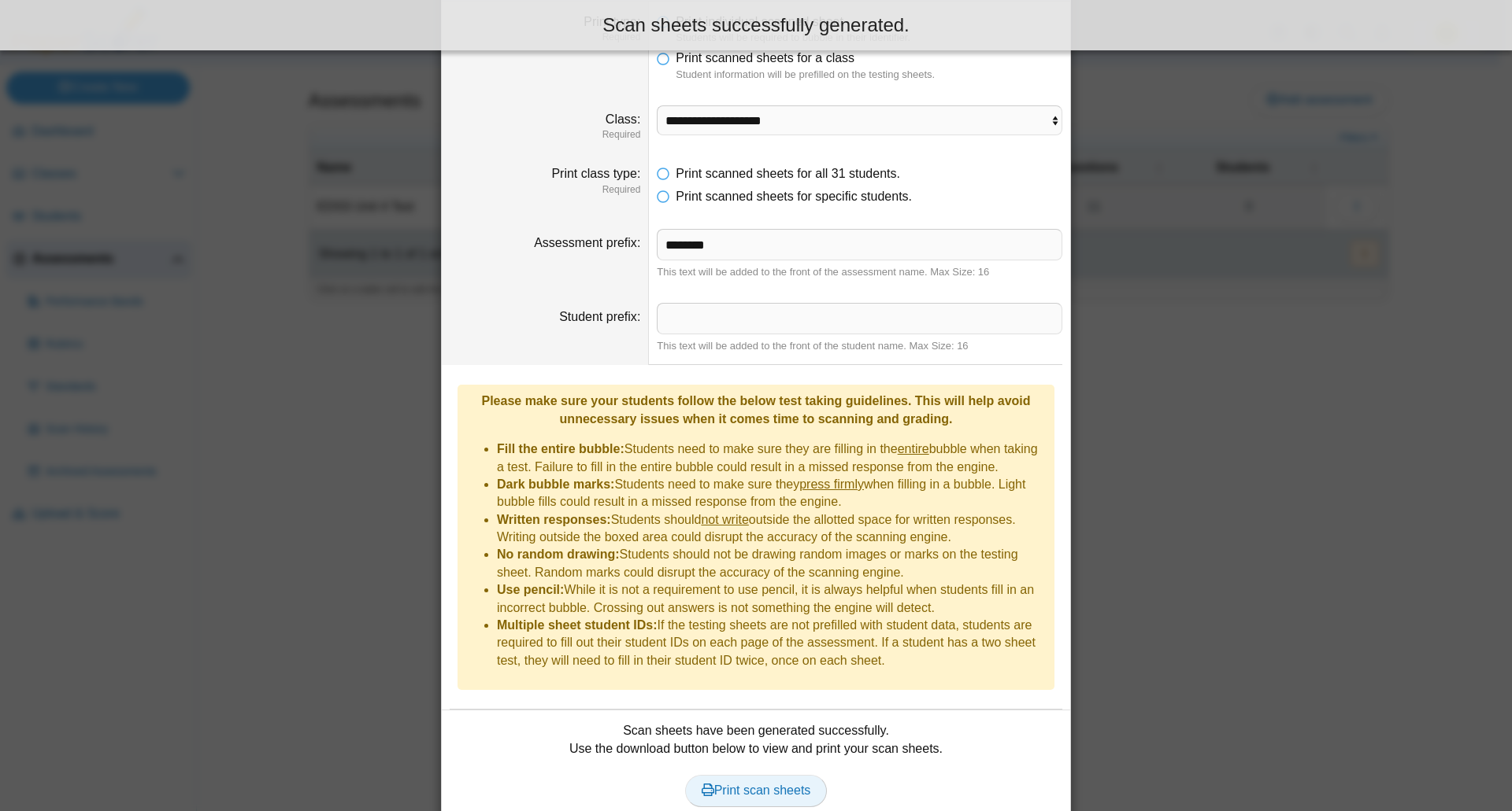
click at [744, 784] on span "Print scan sheets" at bounding box center [756, 790] width 110 height 13
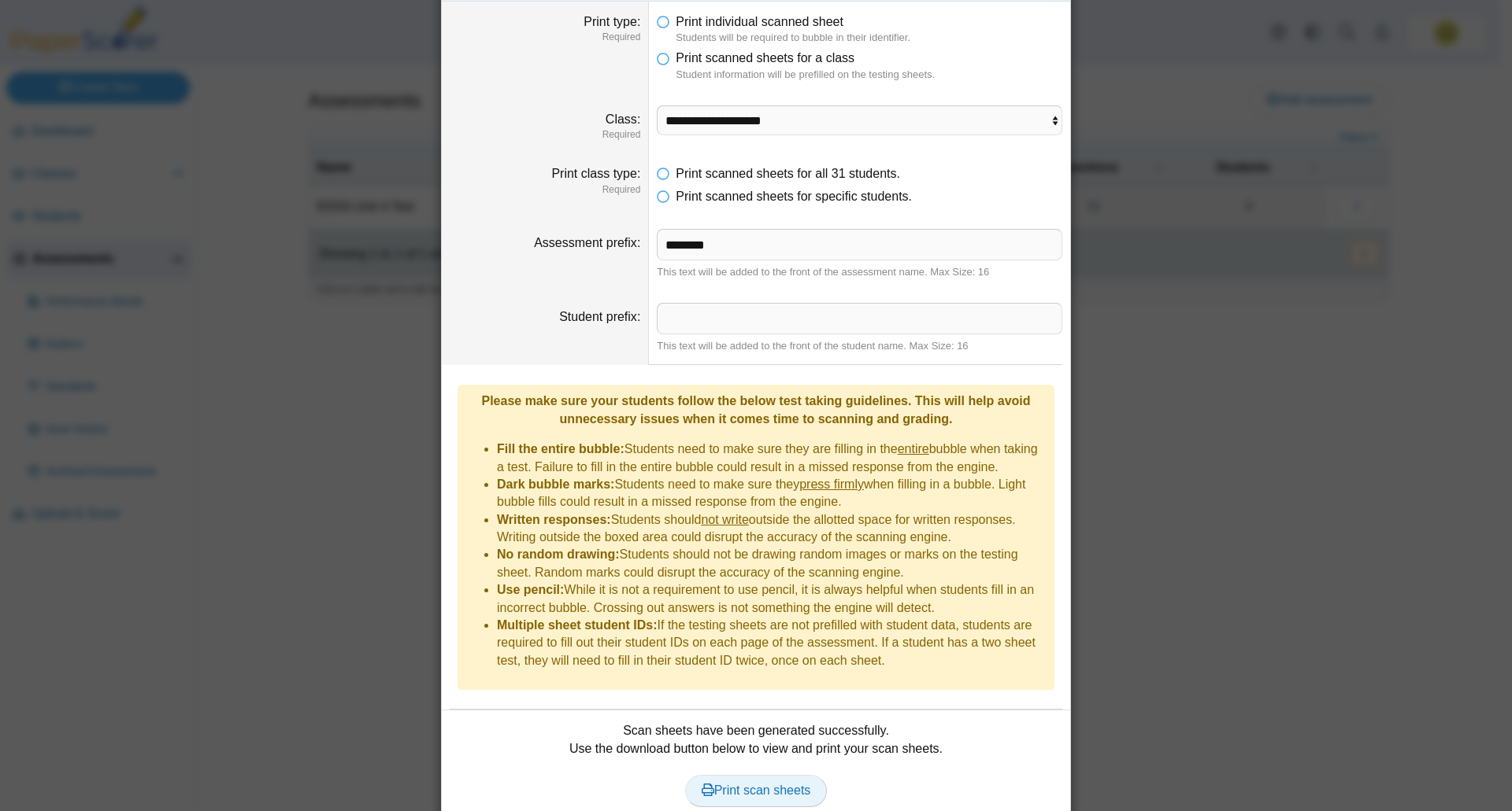
scroll to position [0, 0]
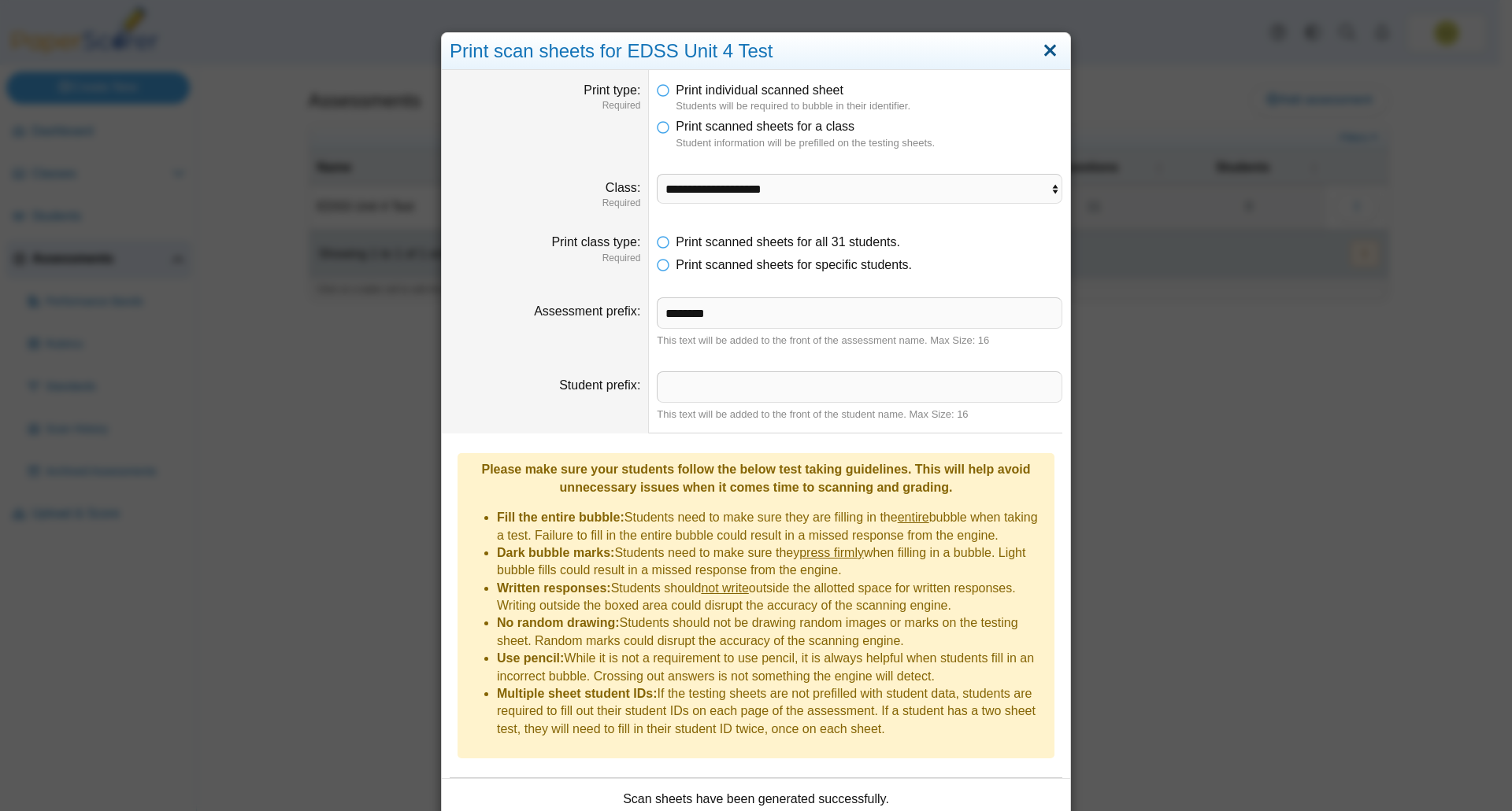
click at [1046, 47] on link "Close" at bounding box center [1049, 51] width 24 height 27
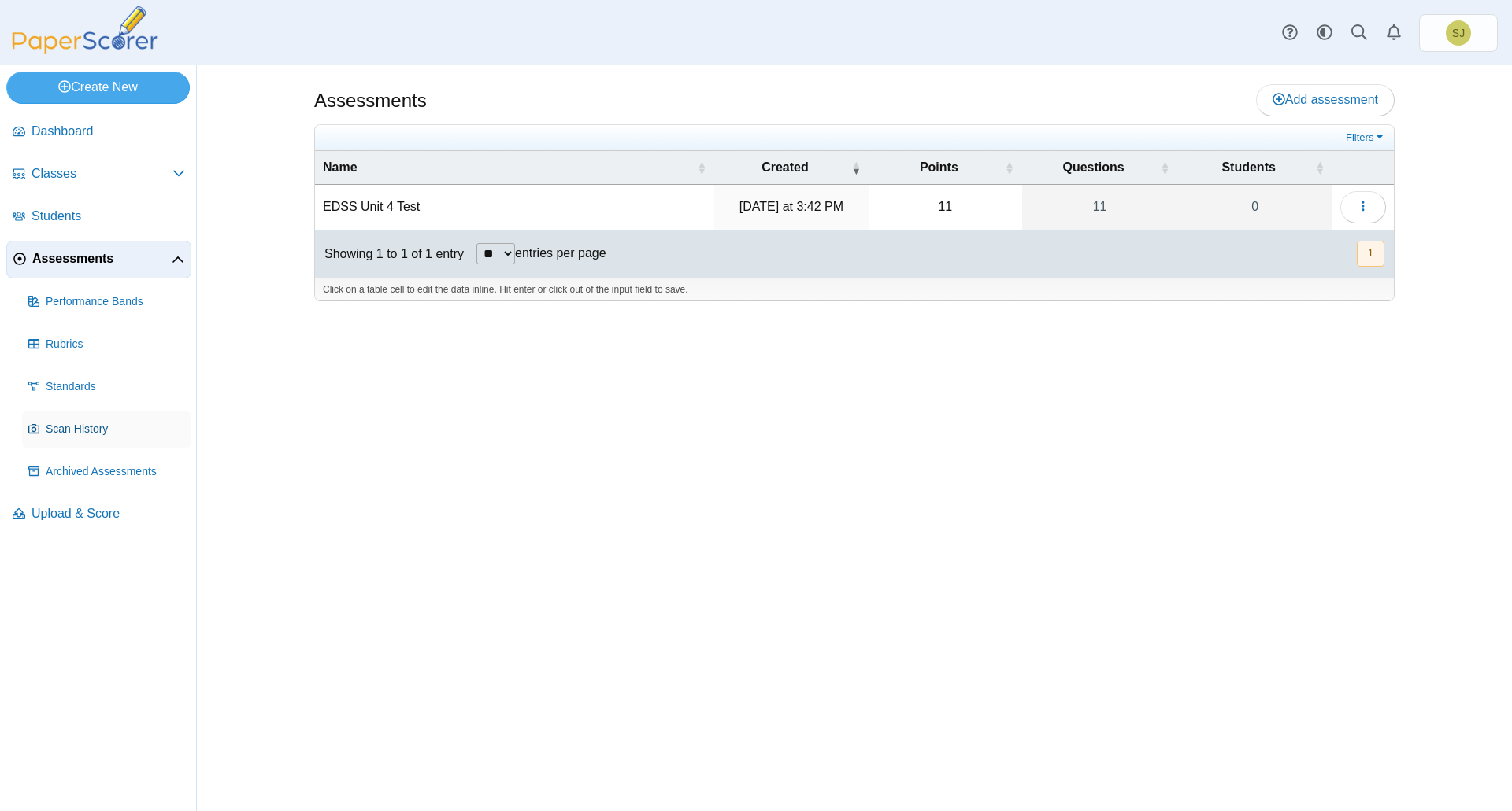
click at [65, 431] on span "Scan History" at bounding box center [115, 429] width 139 height 16
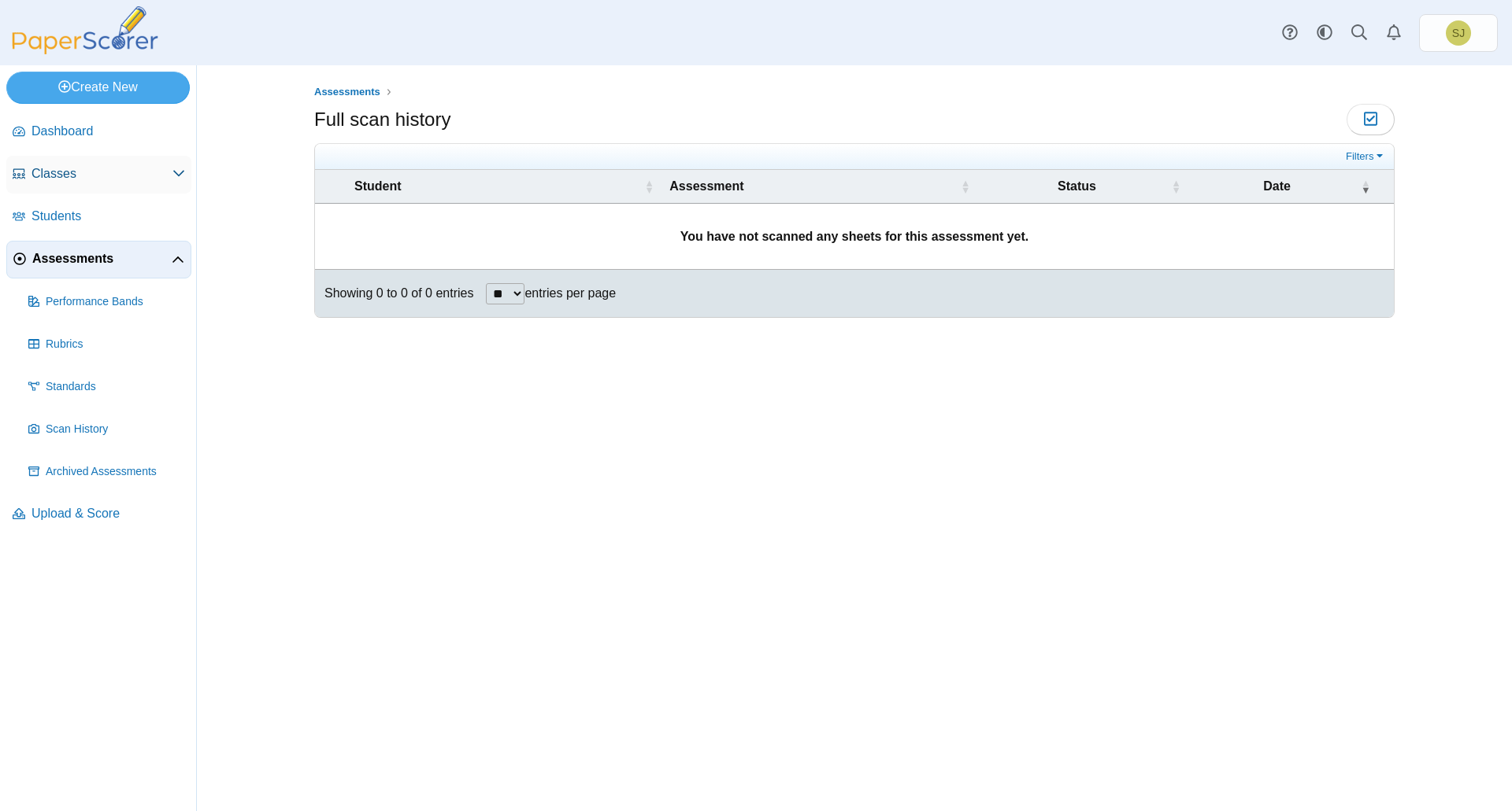
click at [126, 162] on link "Classes" at bounding box center [98, 175] width 185 height 38
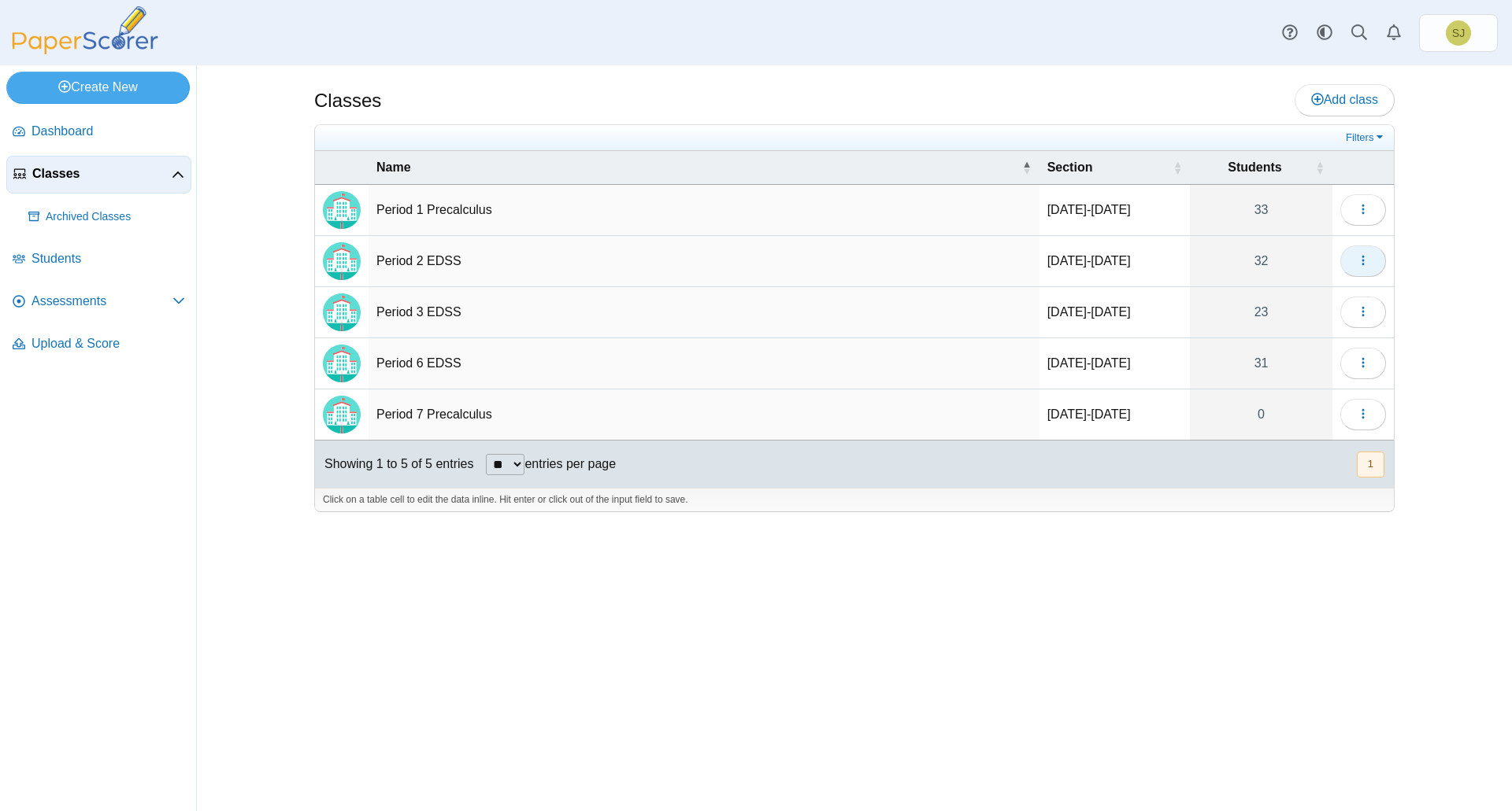
click at [1360, 260] on icon "button" at bounding box center [1362, 260] width 13 height 13
click at [137, 295] on span "Assessments" at bounding box center [102, 301] width 141 height 17
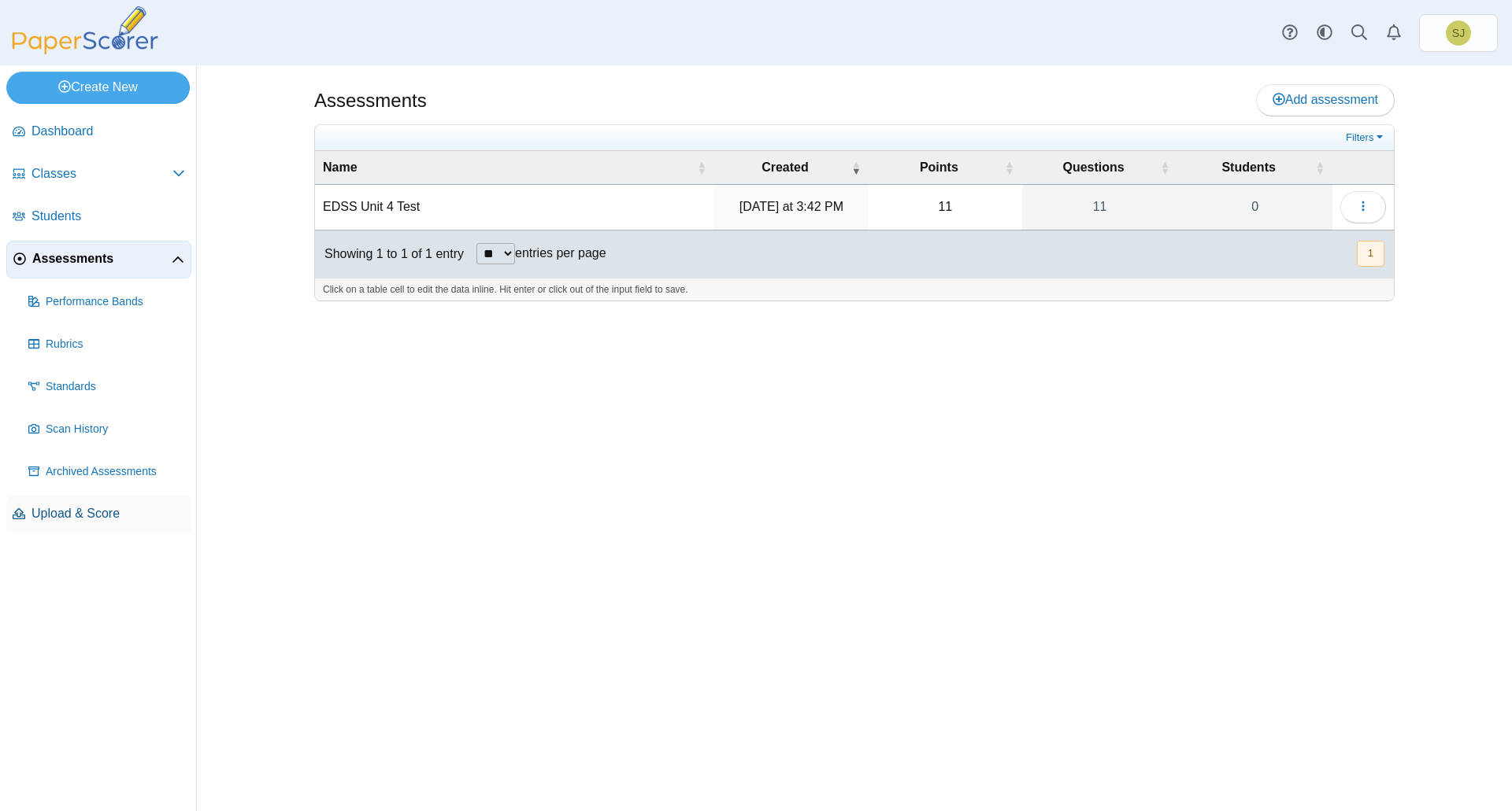
click at [53, 513] on span "Upload & Score" at bounding box center [109, 513] width 154 height 17
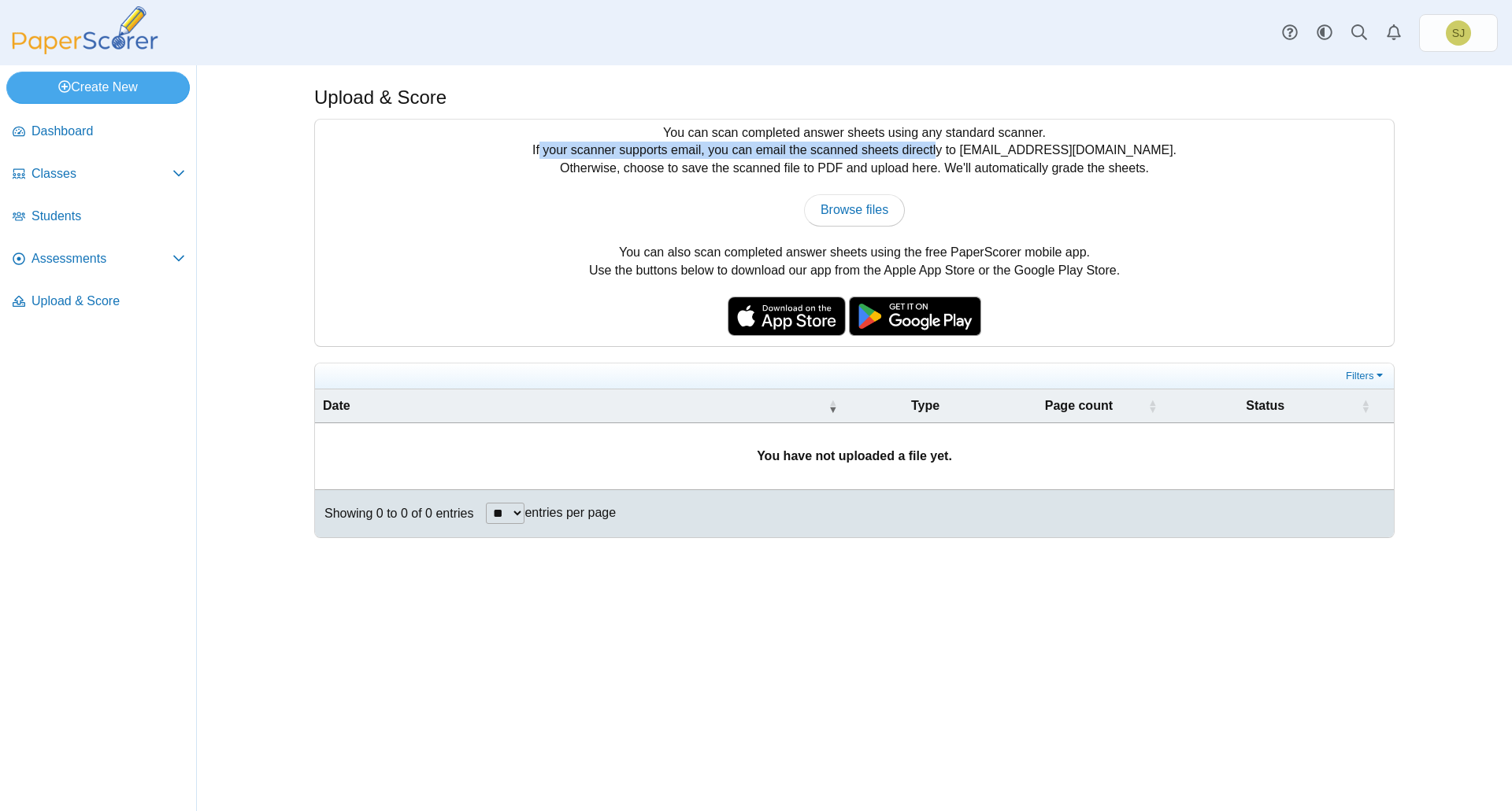
drag, startPoint x: 580, startPoint y: 150, endPoint x: 973, endPoint y: 150, distance: 393.0
click at [973, 150] on div "You can scan completed answer sheets using any standard scanner. If your scanne…" at bounding box center [853, 233] width 1078 height 227
drag, startPoint x: 562, startPoint y: 168, endPoint x: 775, endPoint y: 174, distance: 213.1
click at [775, 174] on div "You can scan completed answer sheets using any standard scanner. If your scanne…" at bounding box center [853, 233] width 1078 height 227
drag, startPoint x: 805, startPoint y: 167, endPoint x: 932, endPoint y: 167, distance: 127.0
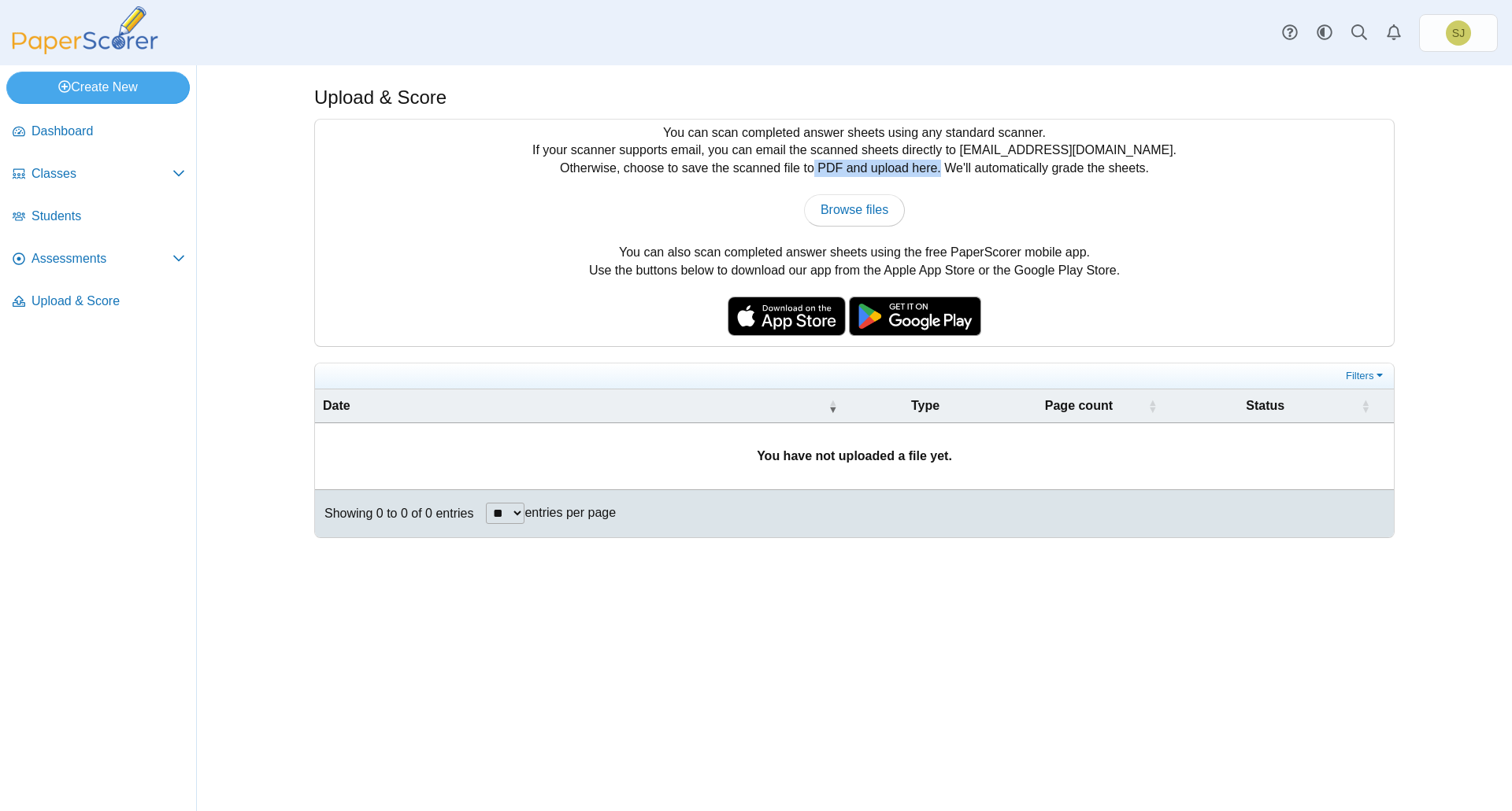
click at [932, 167] on div "You can scan completed answer sheets using any standard scanner. If your scanne…" at bounding box center [853, 233] width 1078 height 227
click at [700, 165] on div "You can scan completed answer sheets using any standard scanner. If your scanne…" at bounding box center [853, 233] width 1078 height 227
drag, startPoint x: 667, startPoint y: 173, endPoint x: 937, endPoint y: 174, distance: 270.0
click at [937, 174] on div "You can scan completed answer sheets using any standard scanner. If your scanne…" at bounding box center [853, 233] width 1078 height 227
click at [944, 170] on div "You can scan completed answer sheets using any standard scanner. If your scanne…" at bounding box center [853, 233] width 1078 height 227
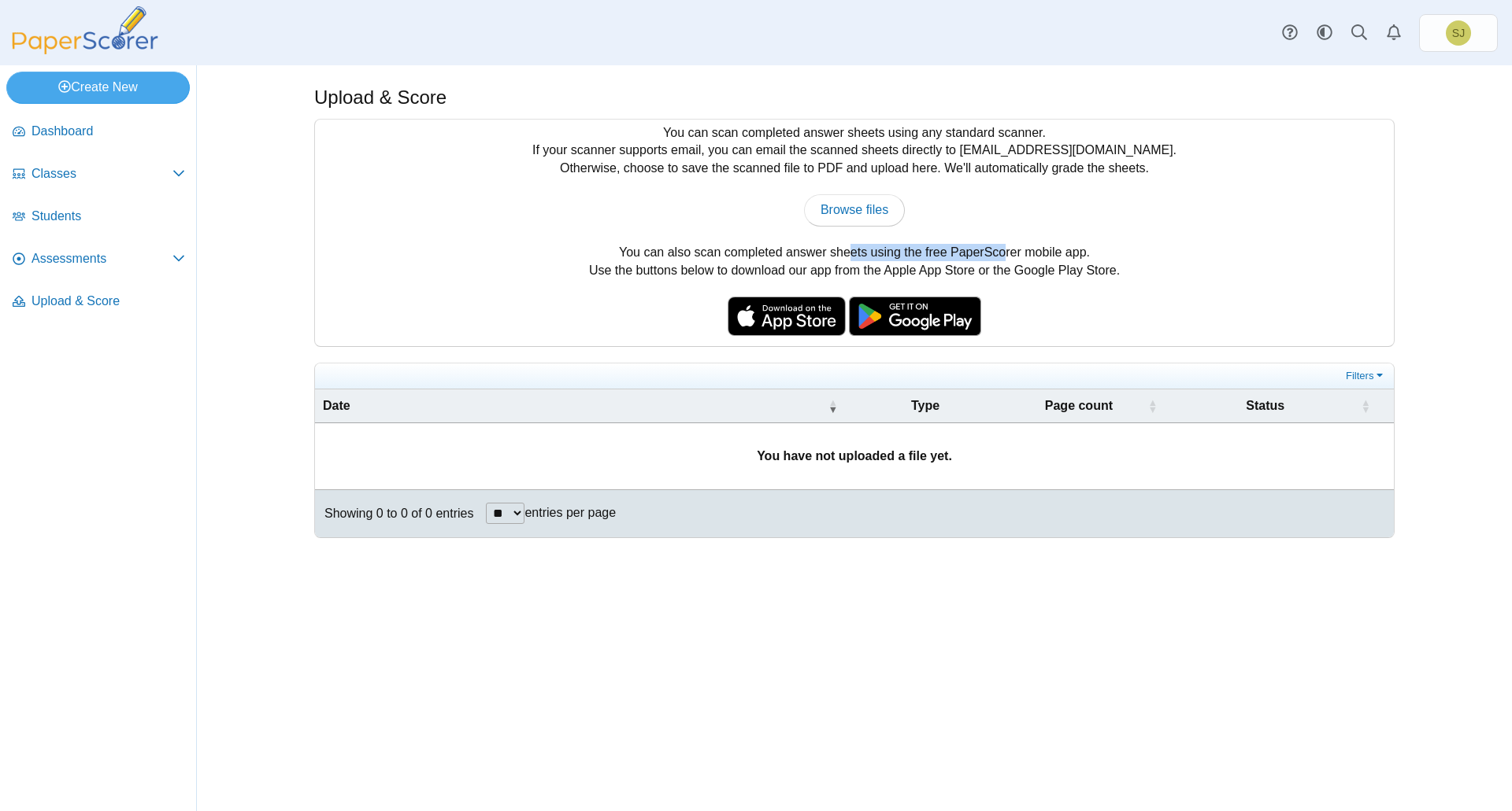
drag, startPoint x: 737, startPoint y: 250, endPoint x: 899, endPoint y: 250, distance: 162.0
click at [899, 250] on div "You can scan completed answer sheets using any standard scanner. If your scanne…" at bounding box center [853, 233] width 1078 height 227
click at [814, 249] on div "You can scan completed answer sheets using any standard scanner. If your scanne…" at bounding box center [853, 233] width 1078 height 227
drag, startPoint x: 902, startPoint y: 245, endPoint x: 1097, endPoint y: 257, distance: 195.4
click at [1097, 257] on div "You can scan completed answer sheets using any standard scanner. If your scanne…" at bounding box center [853, 233] width 1078 height 227
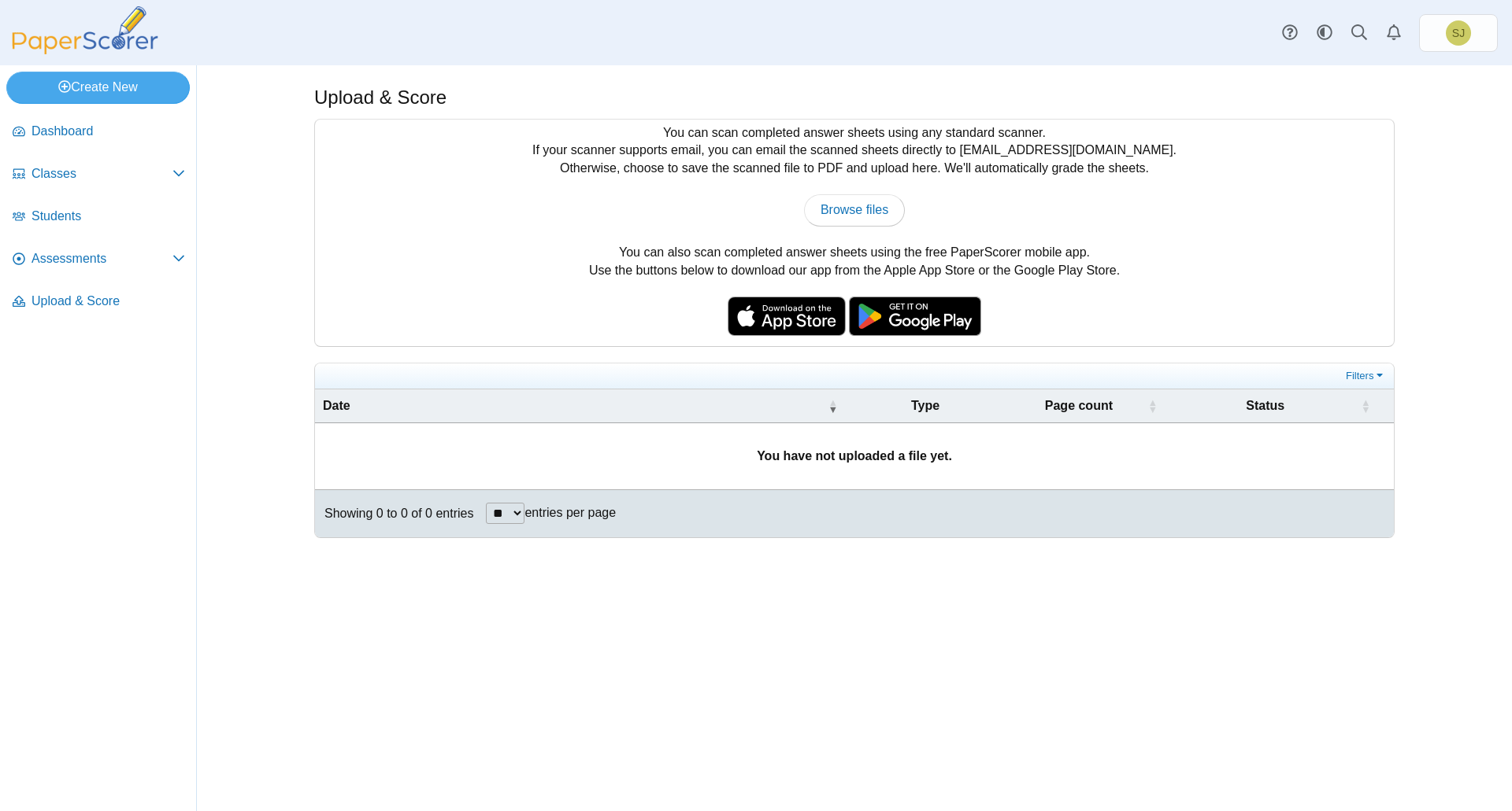
click at [622, 269] on div "You can scan completed answer sheets using any standard scanner. If your scanne…" at bounding box center [853, 233] width 1078 height 227
drag, startPoint x: 632, startPoint y: 269, endPoint x: 1200, endPoint y: 264, distance: 568.0
click at [1200, 264] on div "You can scan completed answer sheets using any standard scanner. If your scanne…" at bounding box center [853, 233] width 1078 height 227
click at [56, 180] on span "Classes" at bounding box center [102, 173] width 141 height 17
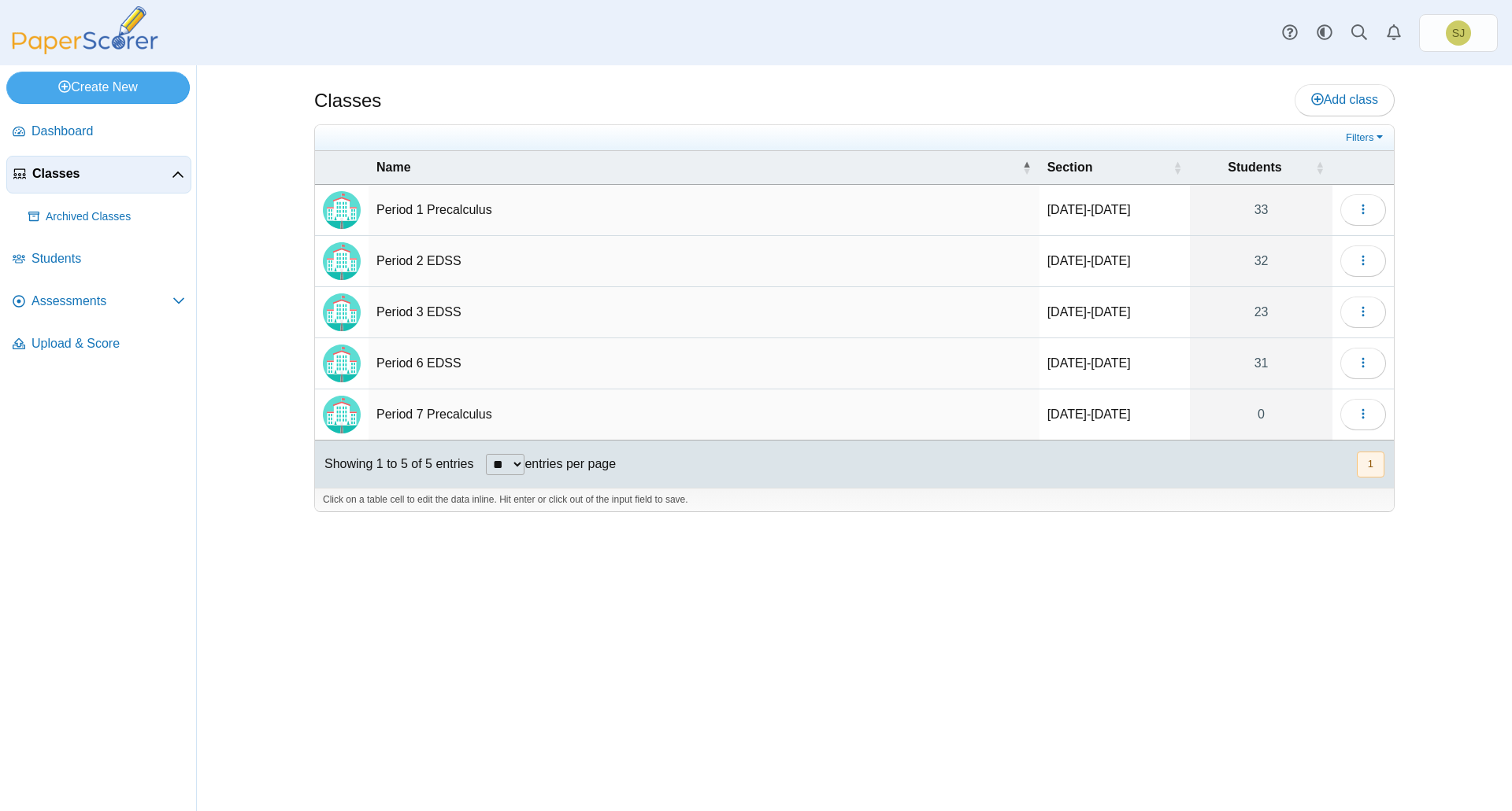
click at [912, 314] on td "Period 3 EDSS" at bounding box center [704, 313] width 671 height 51
click at [1370, 310] on button "button" at bounding box center [1363, 313] width 46 height 32
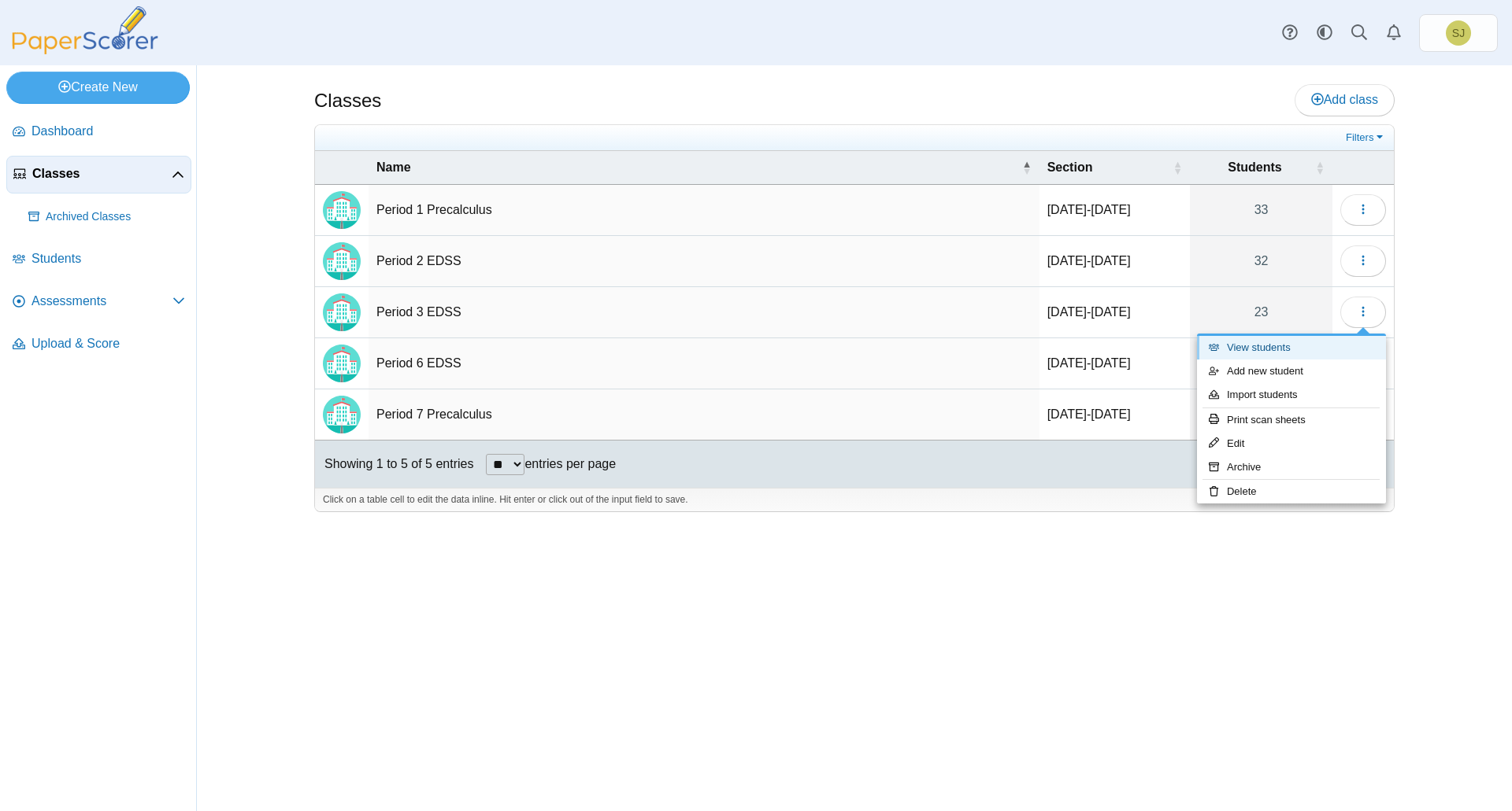
click at [1343, 355] on link "View students" at bounding box center [1291, 348] width 189 height 24
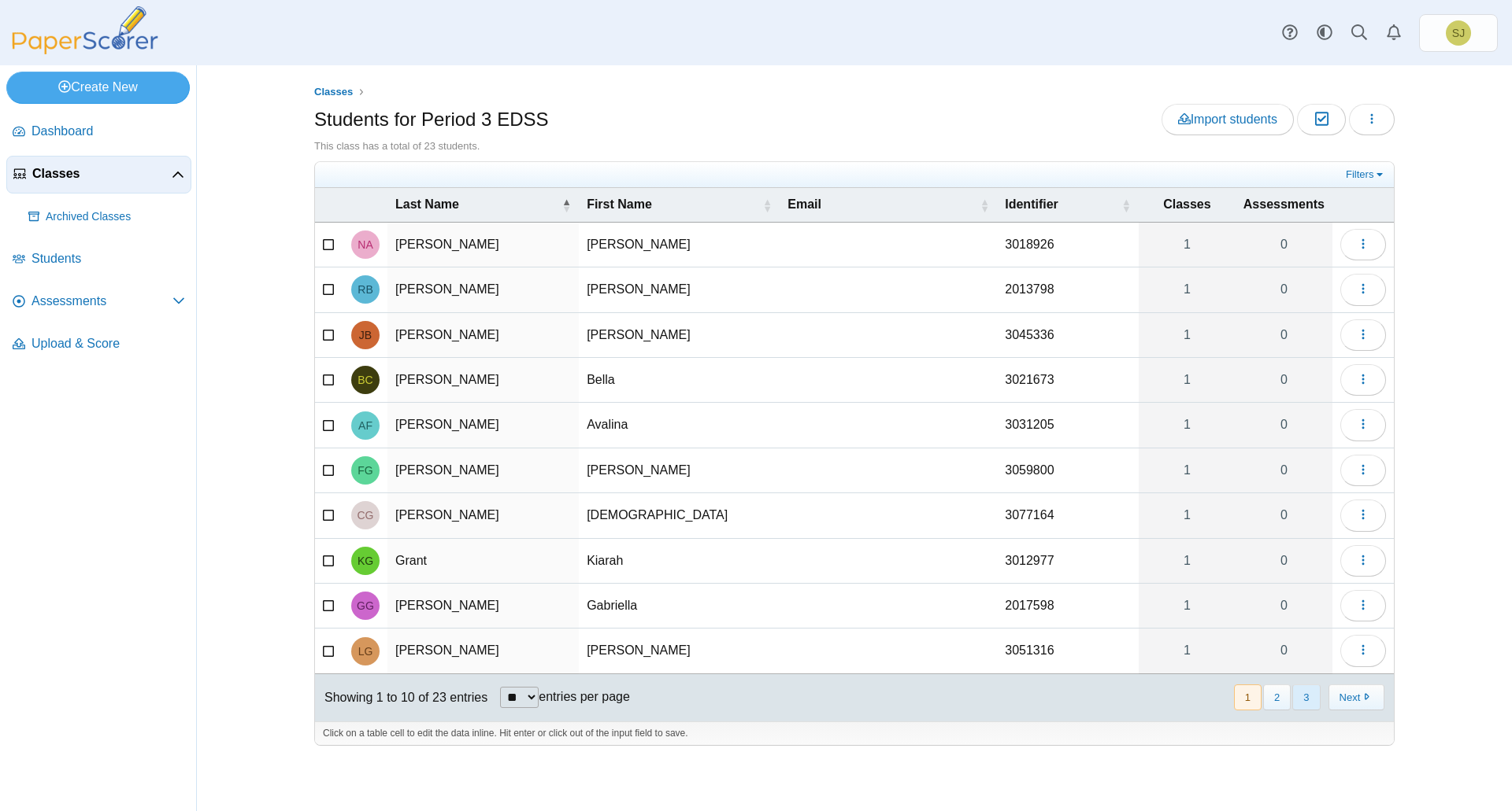
click at [1308, 703] on button "3" at bounding box center [1306, 697] width 28 height 26
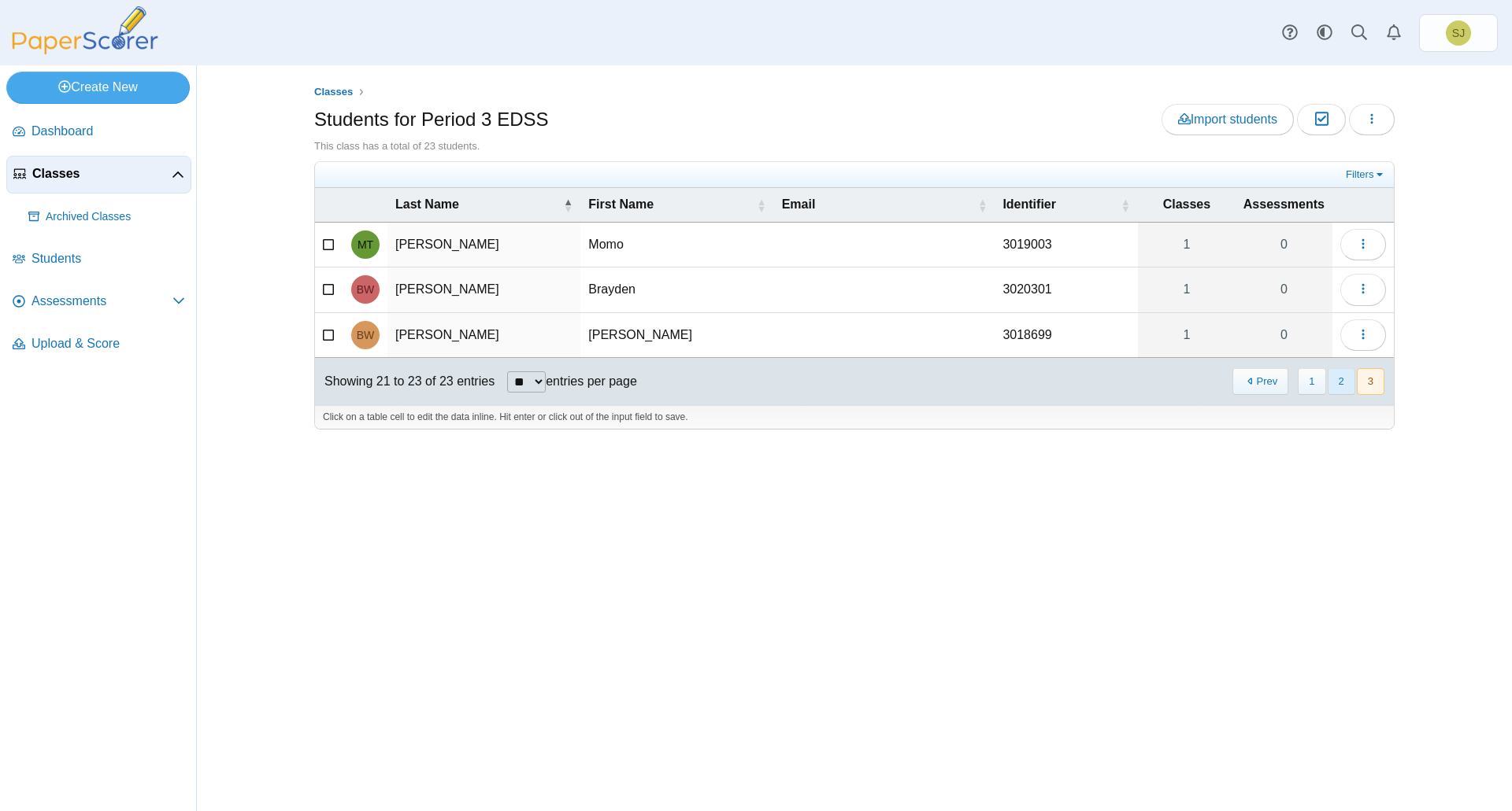
click at [1339, 381] on button "2" at bounding box center [1341, 382] width 28 height 26
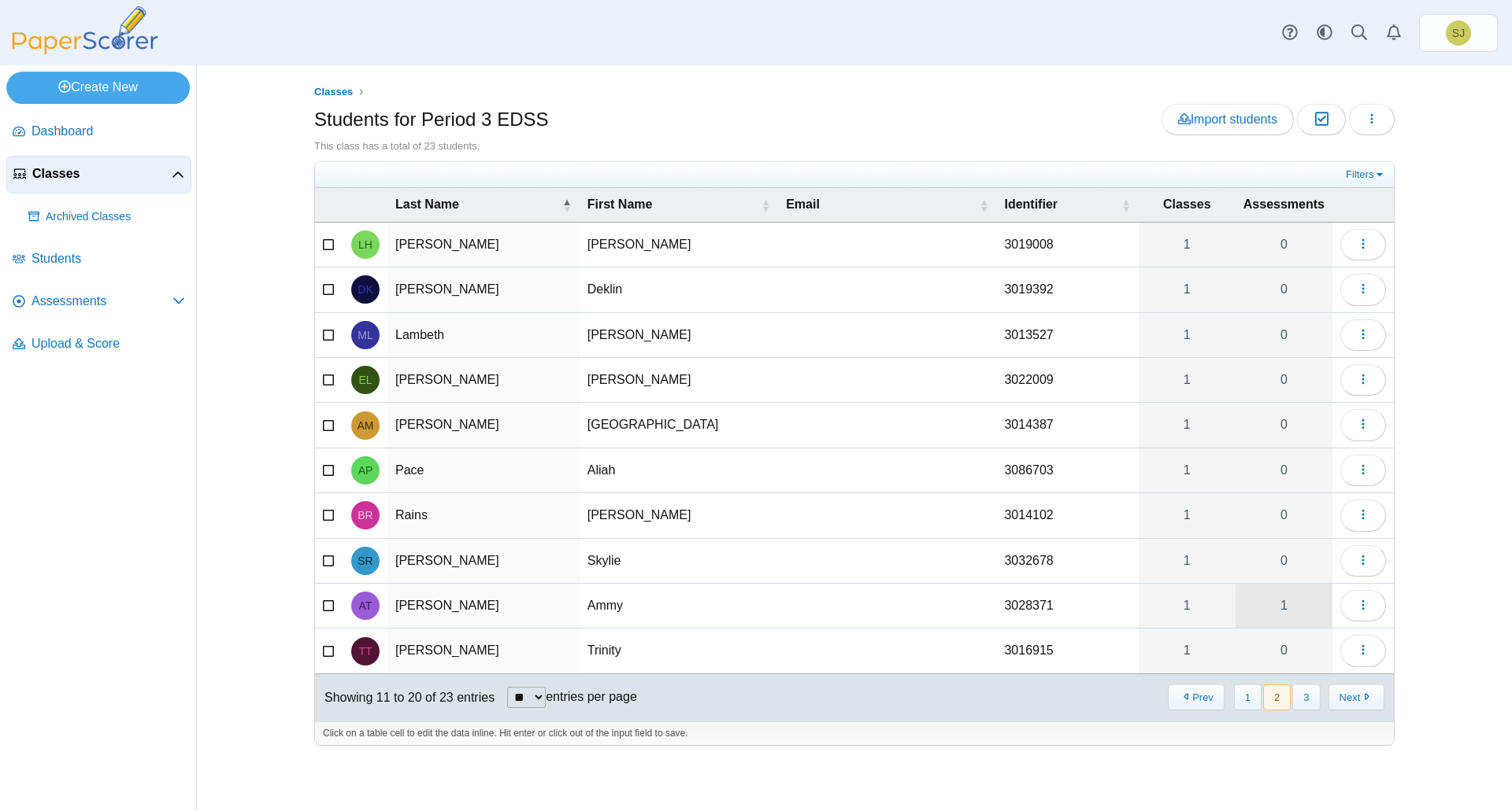
click at [1271, 605] on link "1" at bounding box center [1283, 606] width 97 height 44
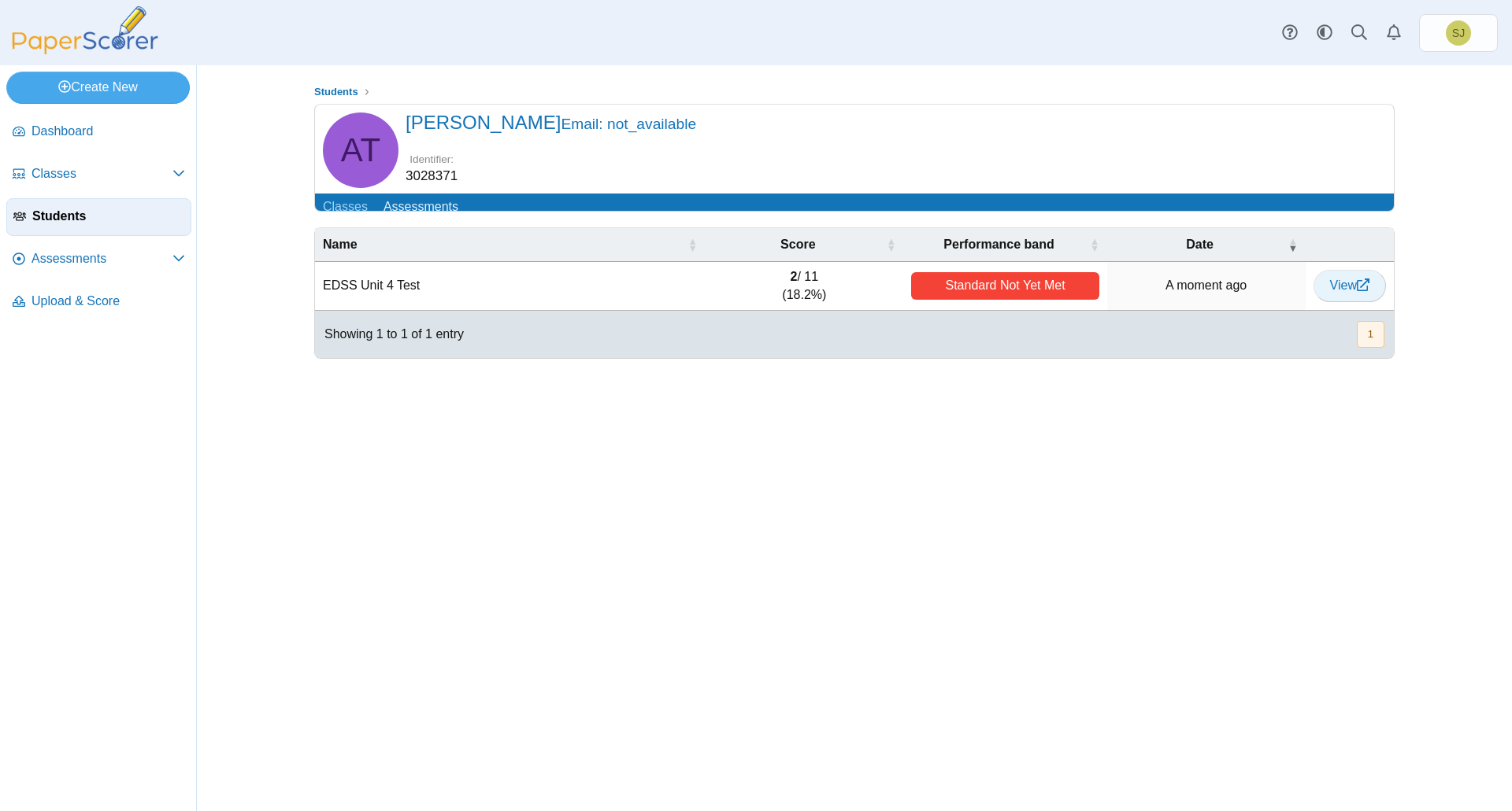
click at [1350, 292] on span "View" at bounding box center [1349, 285] width 39 height 13
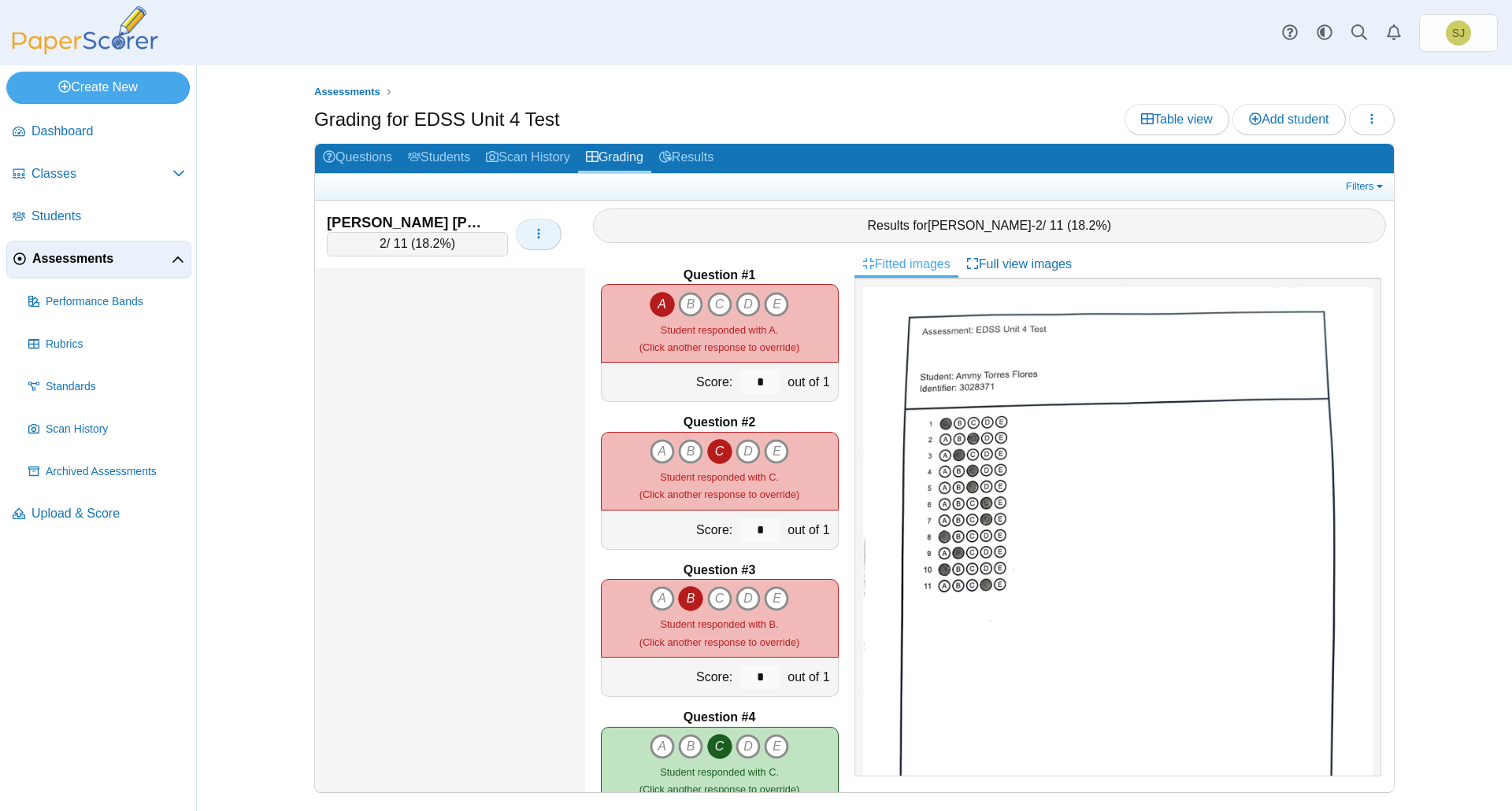
click at [537, 236] on icon "button" at bounding box center [539, 234] width 13 height 13
